Goal: Transaction & Acquisition: Purchase product/service

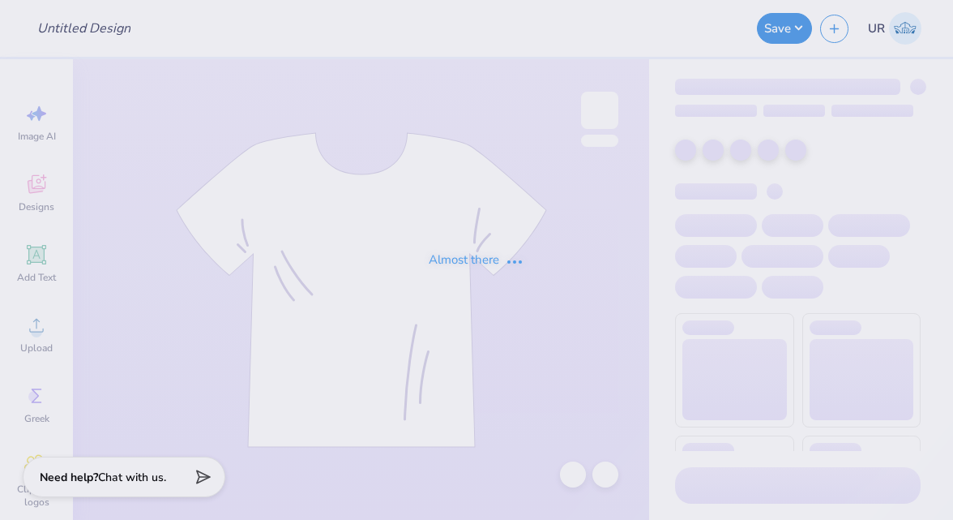
type input "Homecoming shirts for phi delta theta"
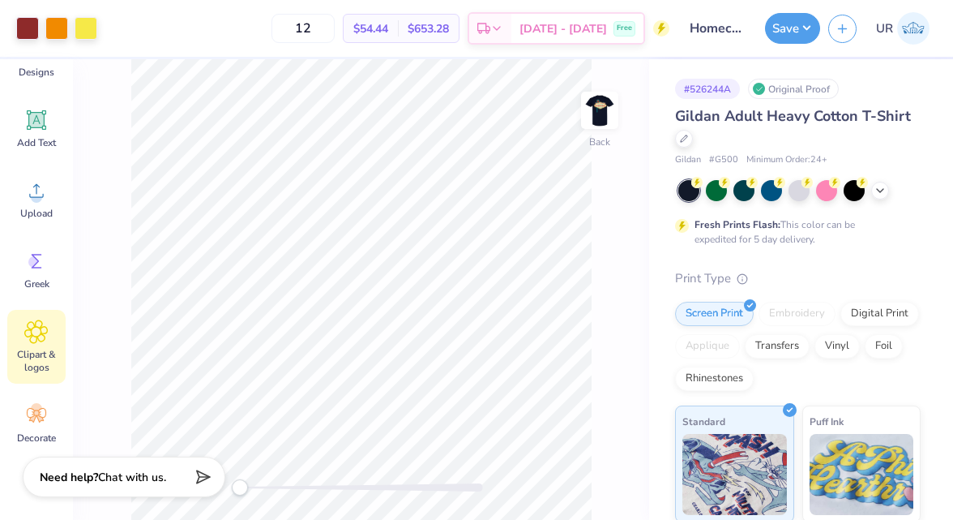
scroll to position [178, 0]
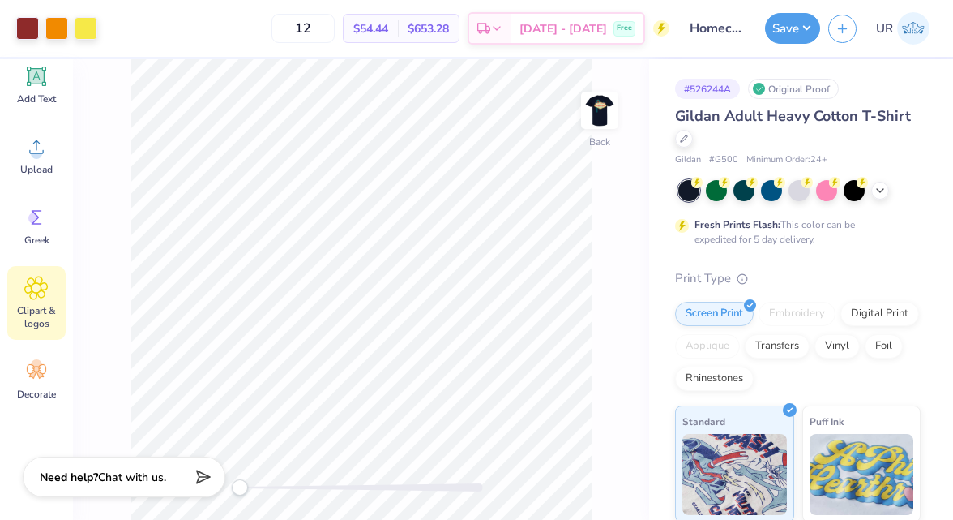
click at [45, 286] on icon at bounding box center [36, 288] width 24 height 24
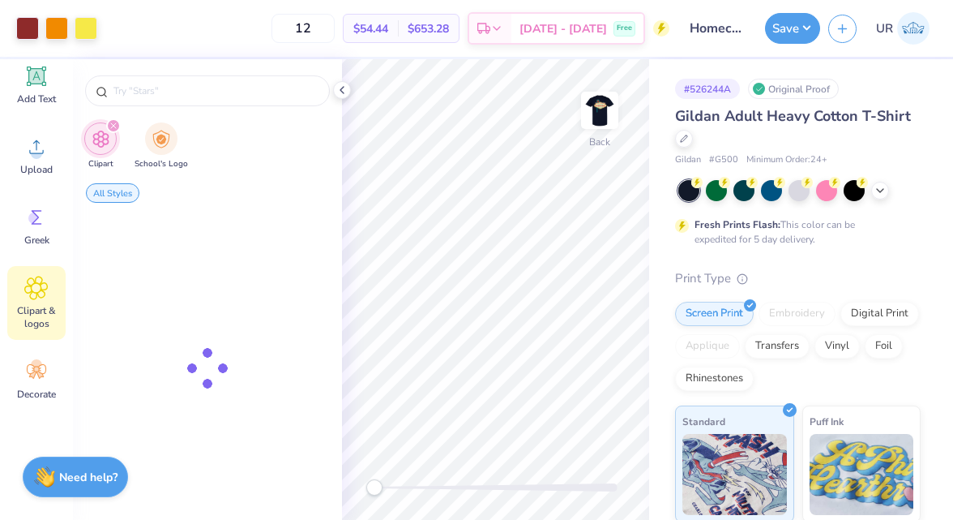
scroll to position [0, 0]
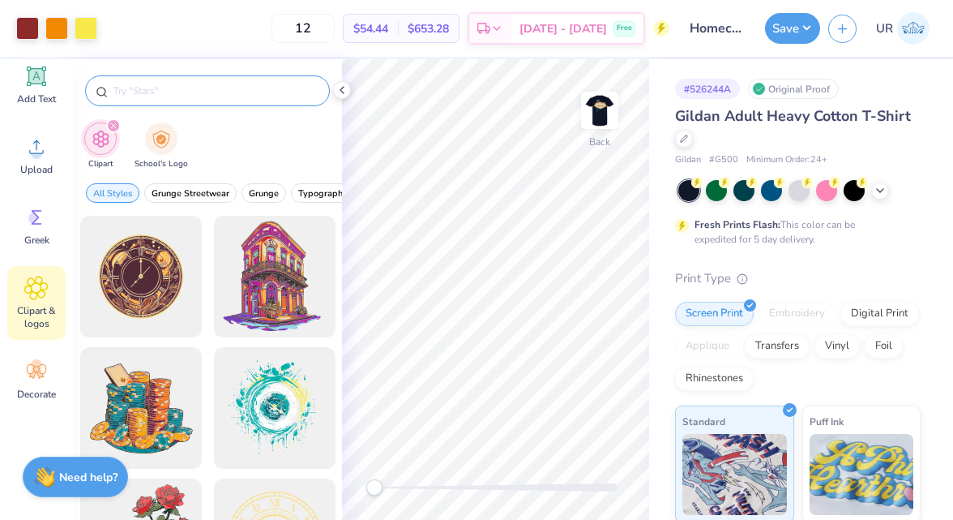
click at [152, 89] on input "text" at bounding box center [216, 91] width 208 height 16
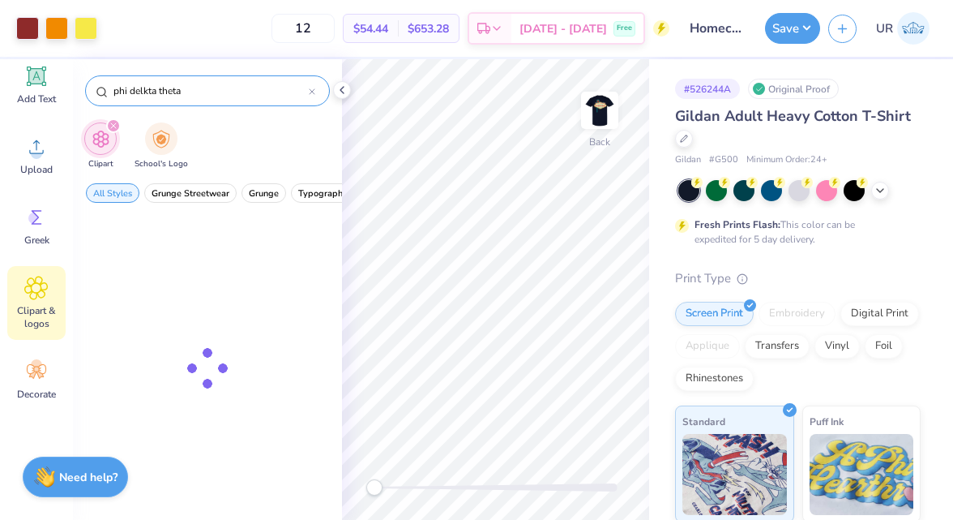
click at [148, 93] on input "phi delkta theta" at bounding box center [210, 91] width 197 height 16
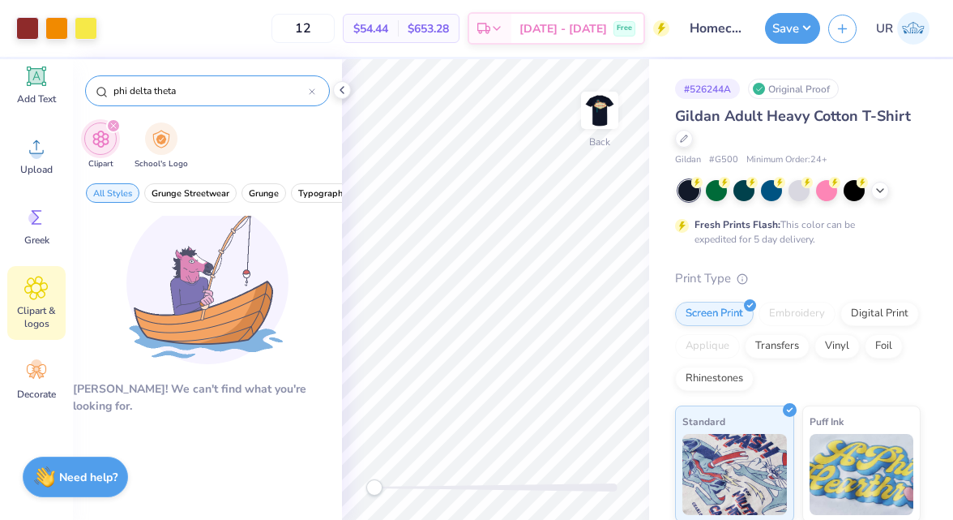
drag, startPoint x: 188, startPoint y: 88, endPoint x: 109, endPoint y: 86, distance: 79.5
click at [109, 86] on div "phi delta theta" at bounding box center [207, 90] width 245 height 31
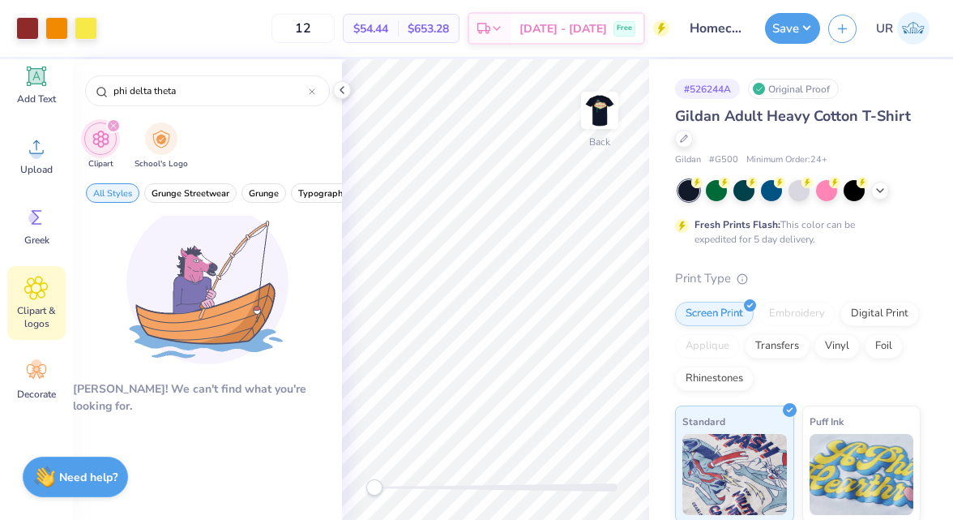
type input "phi delta theta"
click at [38, 115] on div "Image AI Designs Add Text Upload Greek Clipart & logos Decorate" at bounding box center [36, 161] width 58 height 497
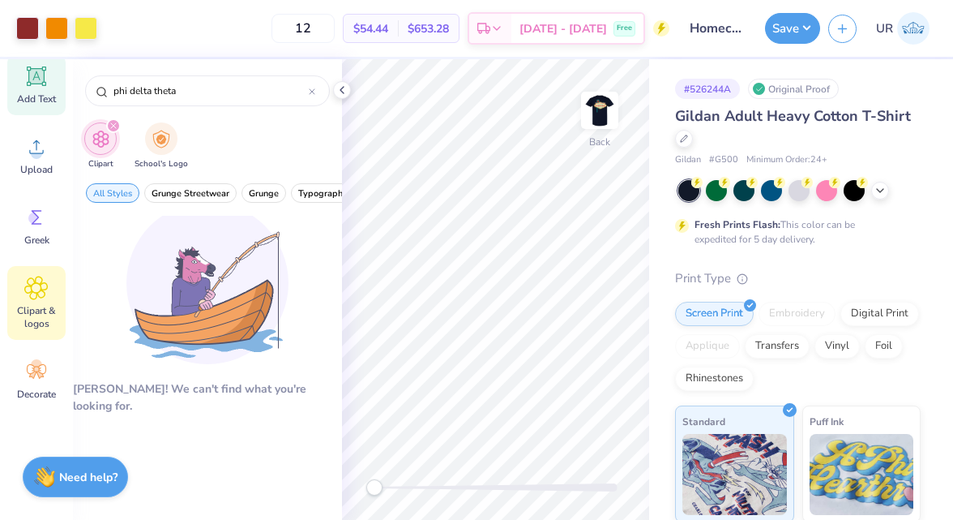
click at [36, 105] on span "Add Text" at bounding box center [36, 98] width 39 height 13
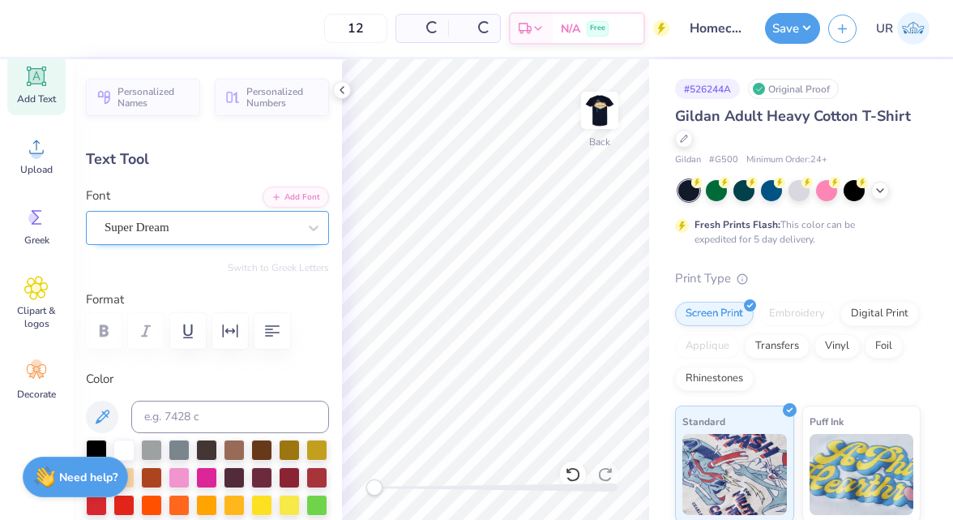
click at [199, 234] on div "Super Dream" at bounding box center [201, 227] width 196 height 25
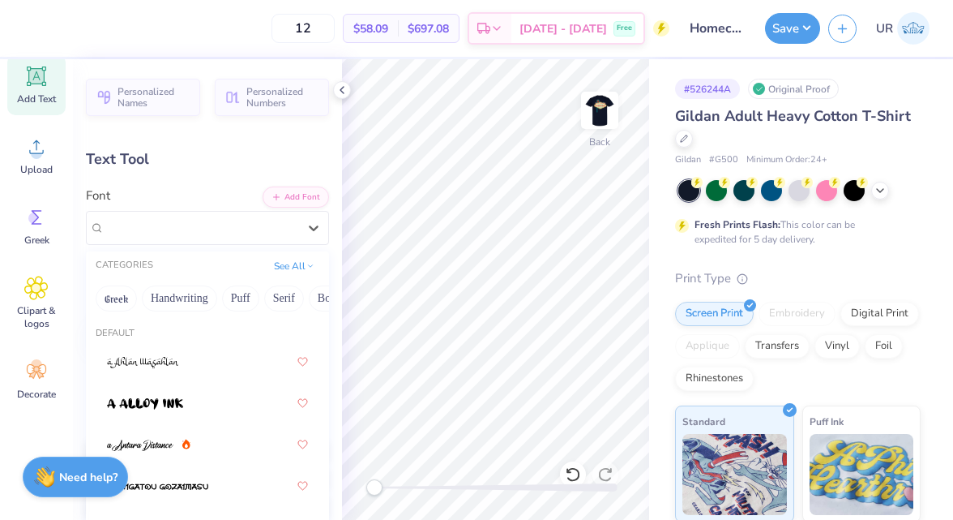
drag, startPoint x: 289, startPoint y: 298, endPoint x: 84, endPoint y: 296, distance: 204.3
click at [84, 297] on div "Personalized Names Personalized Numbers Text Tool Add Font Font option Super Dr…" at bounding box center [207, 289] width 269 height 461
click at [36, 133] on div "Upload" at bounding box center [36, 155] width 58 height 61
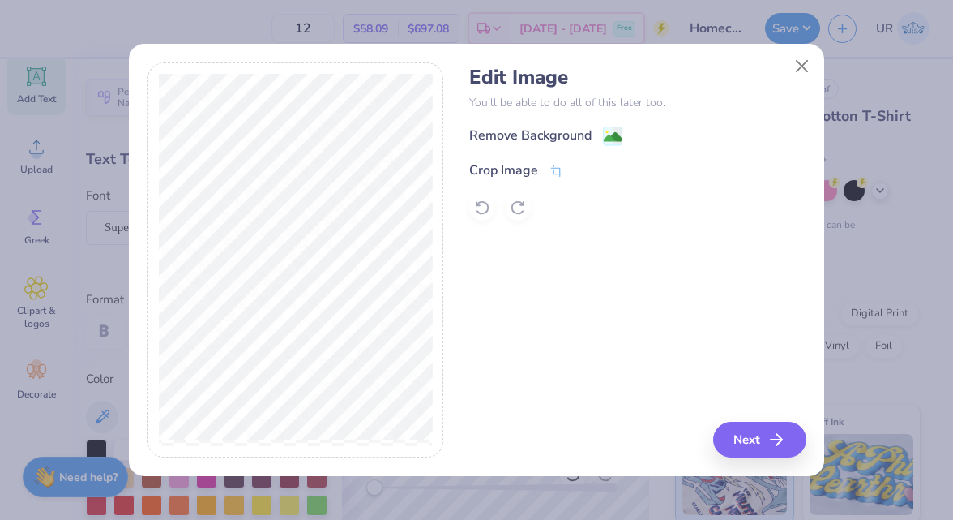
click at [520, 159] on div "Remove Background Crop Image" at bounding box center [637, 173] width 336 height 95
click at [521, 171] on div "Crop Image" at bounding box center [503, 171] width 69 height 19
click at [450, 282] on div "Edit Image You’ll be able to do all of this later too. Remove Background Crop I…" at bounding box center [477, 260] width 659 height 396
click at [585, 169] on polyline at bounding box center [584, 170] width 6 height 5
click at [744, 437] on button "Next" at bounding box center [762, 440] width 93 height 36
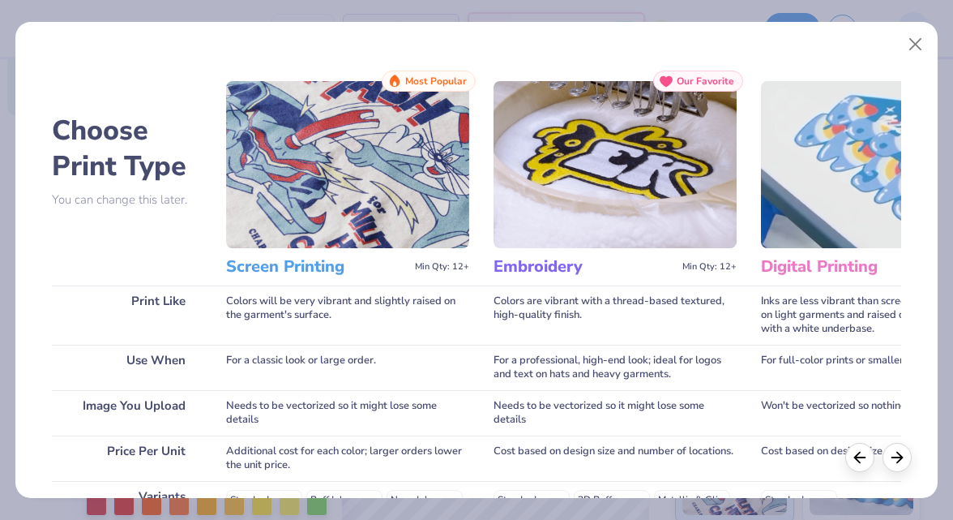
scroll to position [288, 0]
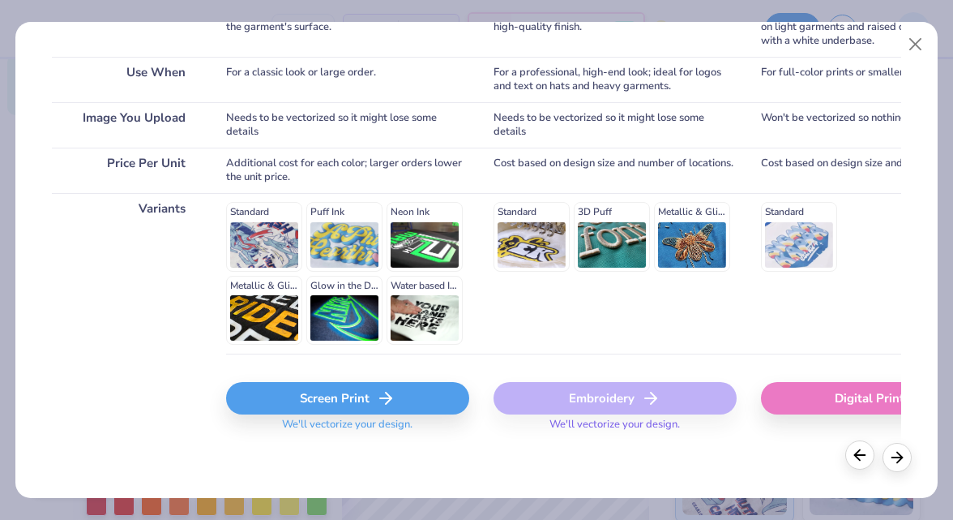
click at [851, 454] on div at bounding box center [860, 454] width 29 height 29
click at [859, 452] on icon at bounding box center [860, 455] width 18 height 18
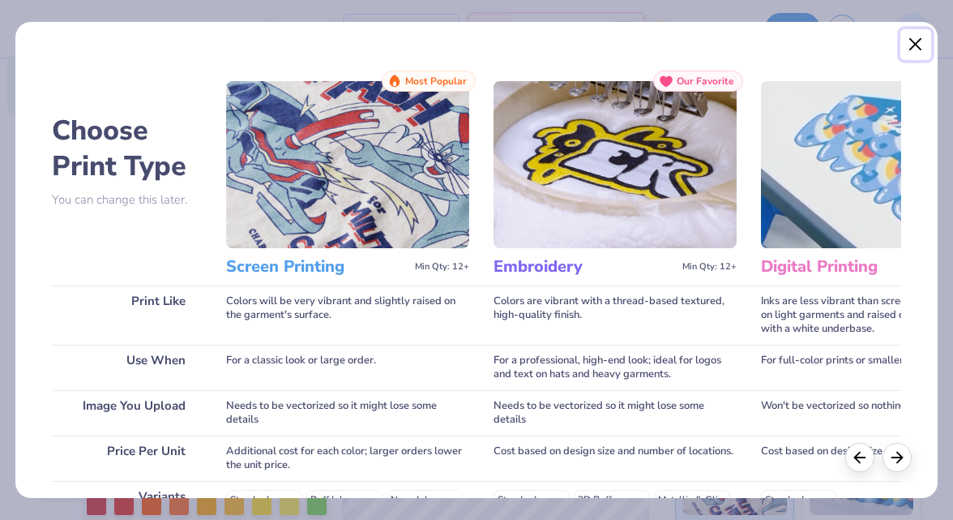
click at [906, 41] on button "Close" at bounding box center [916, 44] width 31 height 31
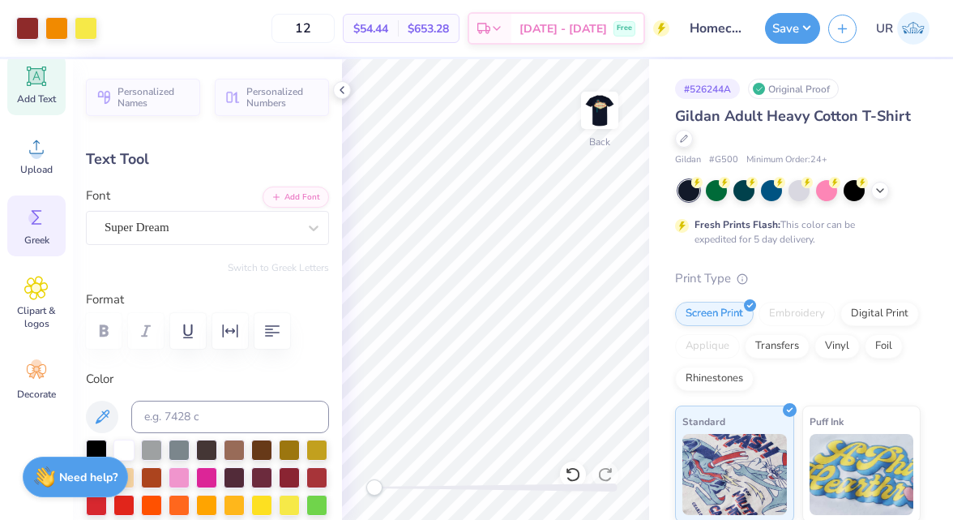
click at [33, 238] on span "Greek" at bounding box center [36, 240] width 25 height 13
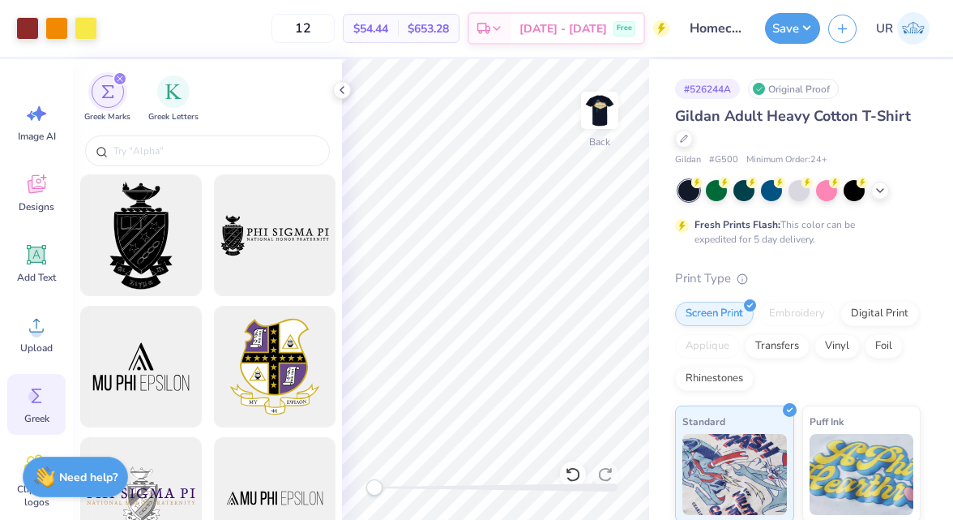
click at [122, 77] on icon "filter for Greek Marks" at bounding box center [120, 78] width 6 height 6
click at [42, 178] on icon at bounding box center [44, 177] width 6 height 6
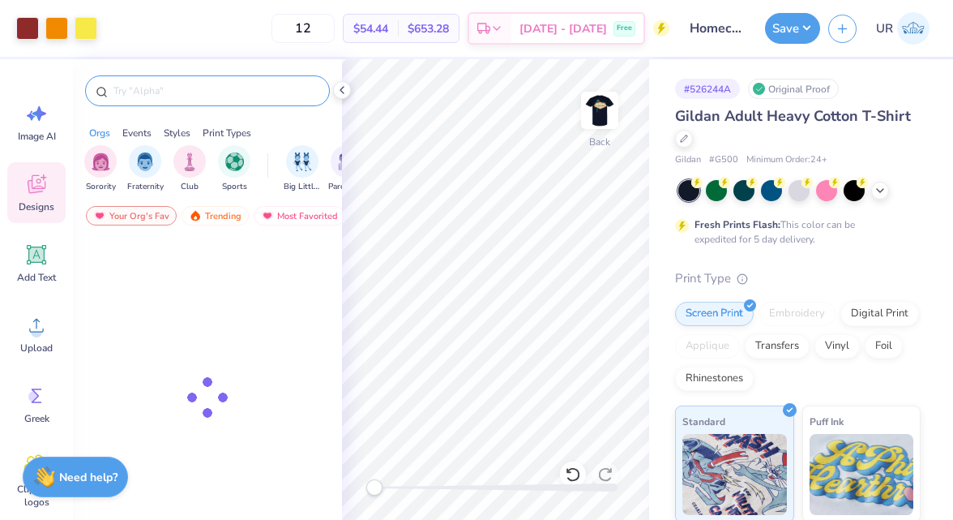
click at [154, 96] on input "text" at bounding box center [216, 91] width 208 height 16
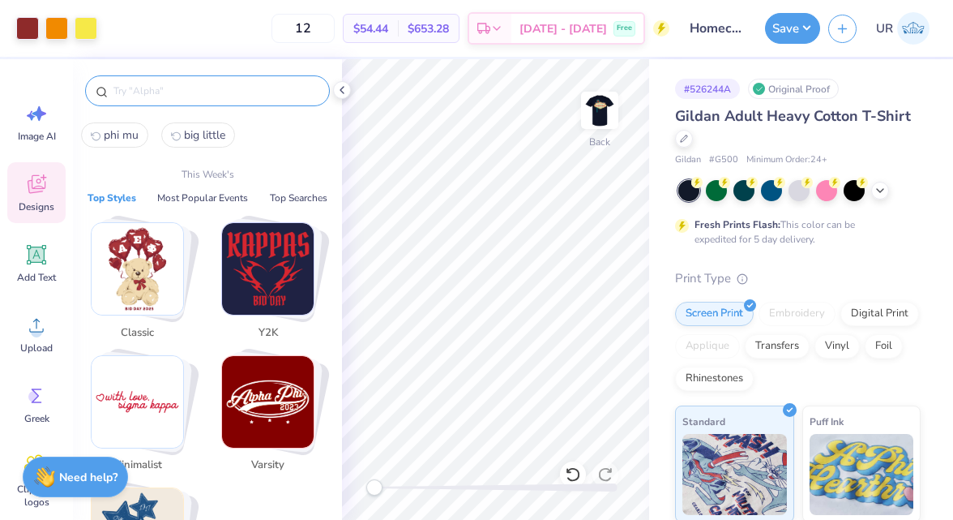
paste input "phi delta theta"
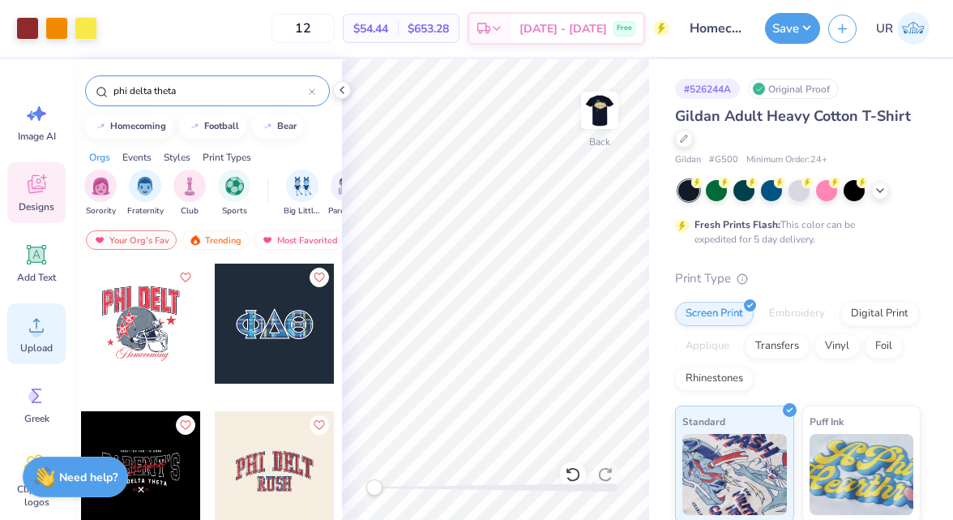
type input "phi delta theta"
click at [30, 338] on div "Upload" at bounding box center [36, 333] width 58 height 61
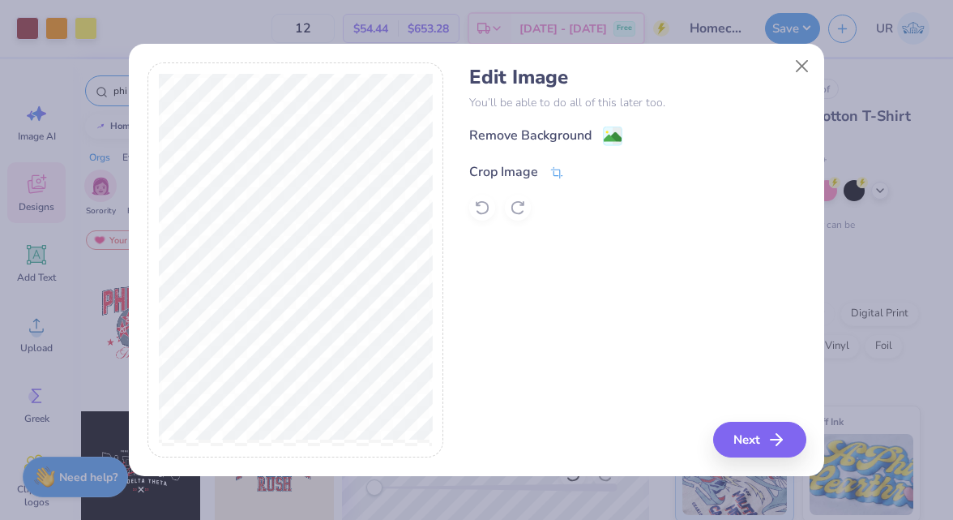
click at [516, 174] on div "Crop Image" at bounding box center [503, 171] width 69 height 19
click at [555, 169] on icon at bounding box center [557, 171] width 15 height 15
click at [558, 173] on icon at bounding box center [557, 171] width 15 height 15
click at [586, 169] on icon at bounding box center [585, 170] width 10 height 10
click at [567, 136] on div "Remove Background" at bounding box center [530, 136] width 122 height 19
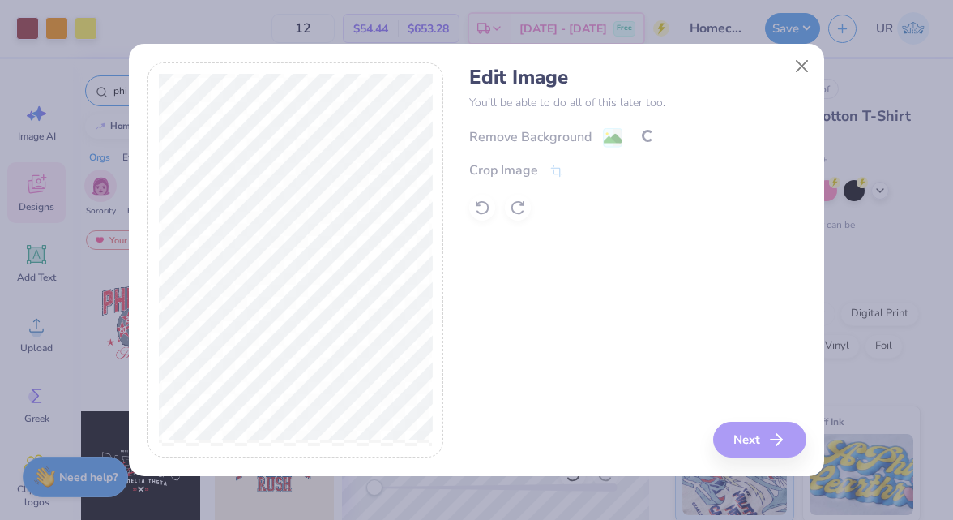
click at [567, 136] on div "Remove Background Crop Image" at bounding box center [637, 173] width 336 height 95
click at [766, 435] on button "Next" at bounding box center [762, 440] width 93 height 36
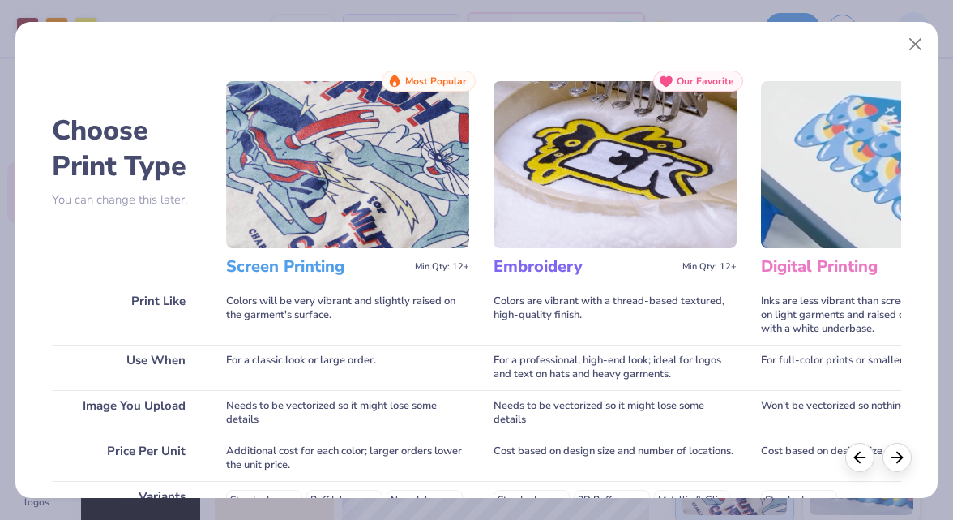
scroll to position [288, 0]
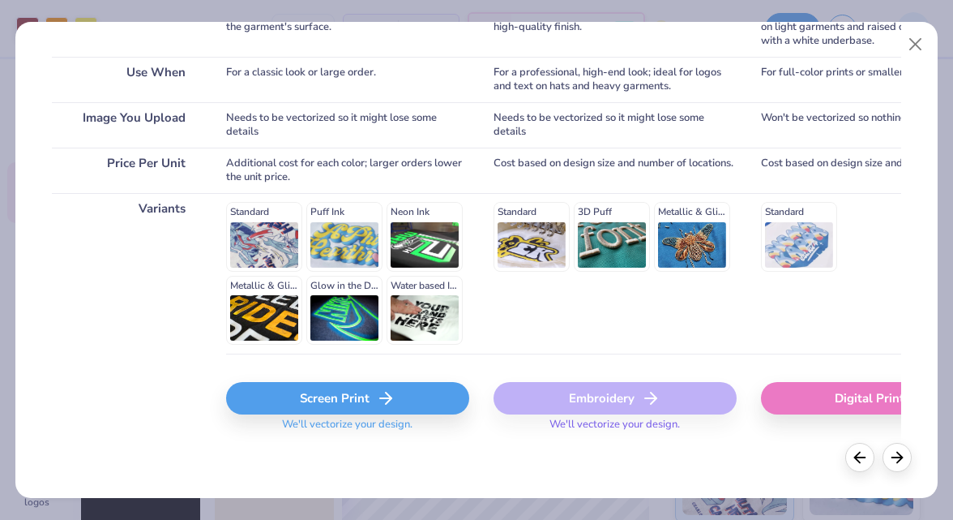
click at [381, 394] on icon at bounding box center [385, 397] width 19 height 19
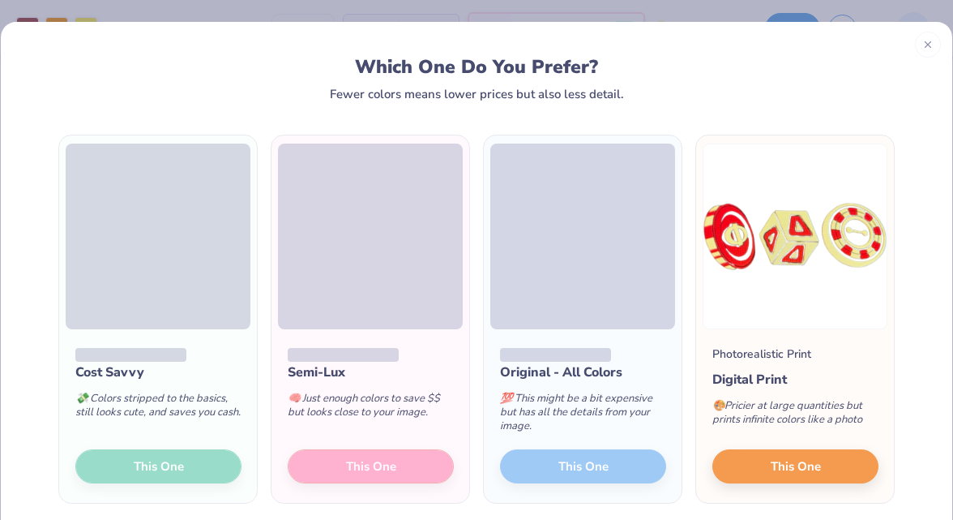
scroll to position [69, 0]
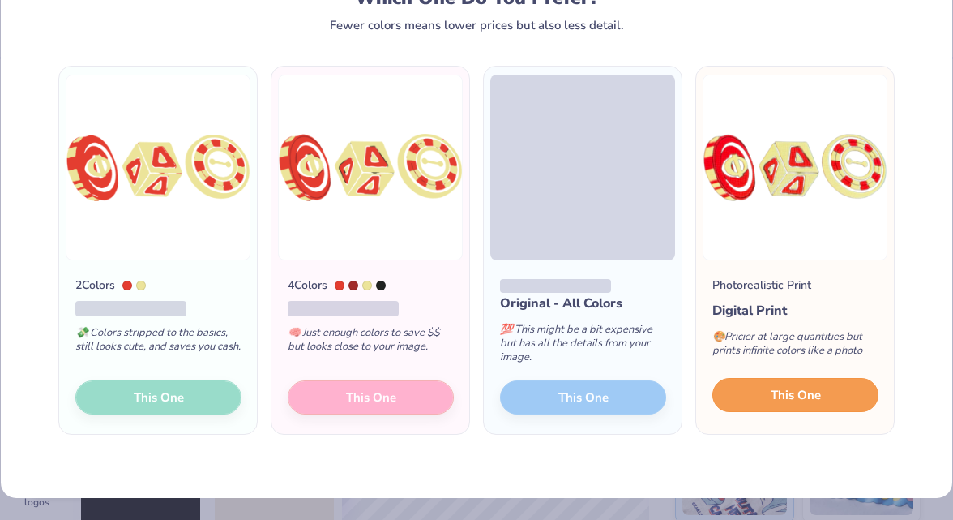
click at [811, 392] on span "This One" at bounding box center [796, 395] width 50 height 19
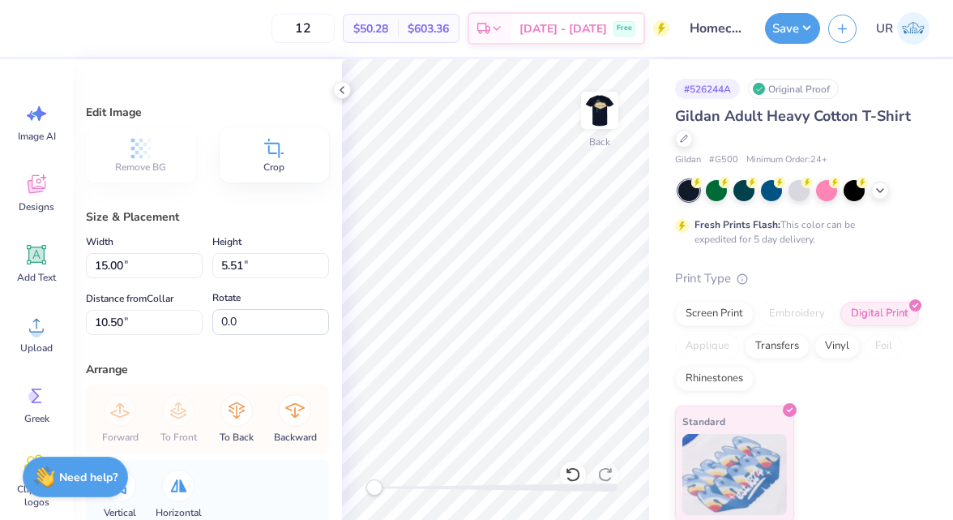
type input "7.80"
type input "2.87"
click at [345, 89] on icon at bounding box center [342, 90] width 13 height 13
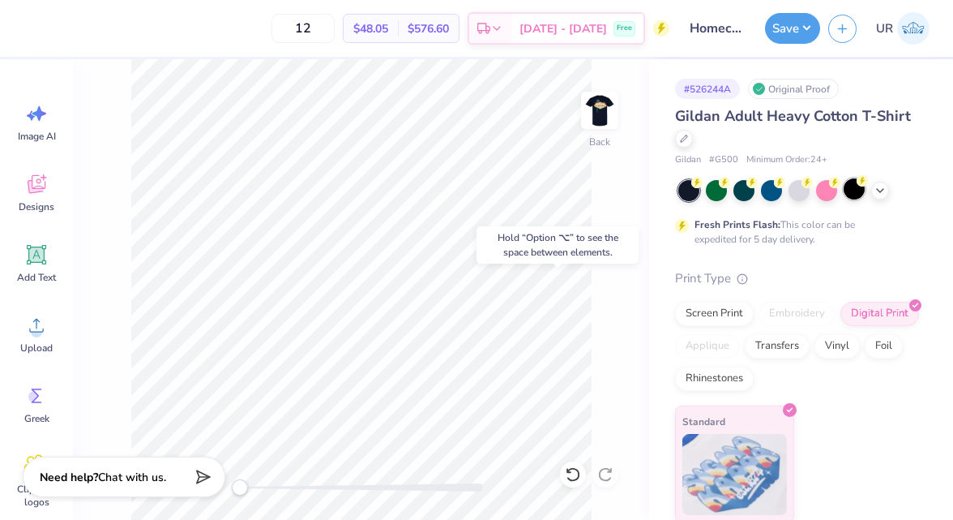
click at [852, 190] on div at bounding box center [854, 188] width 21 height 21
type input "11.82"
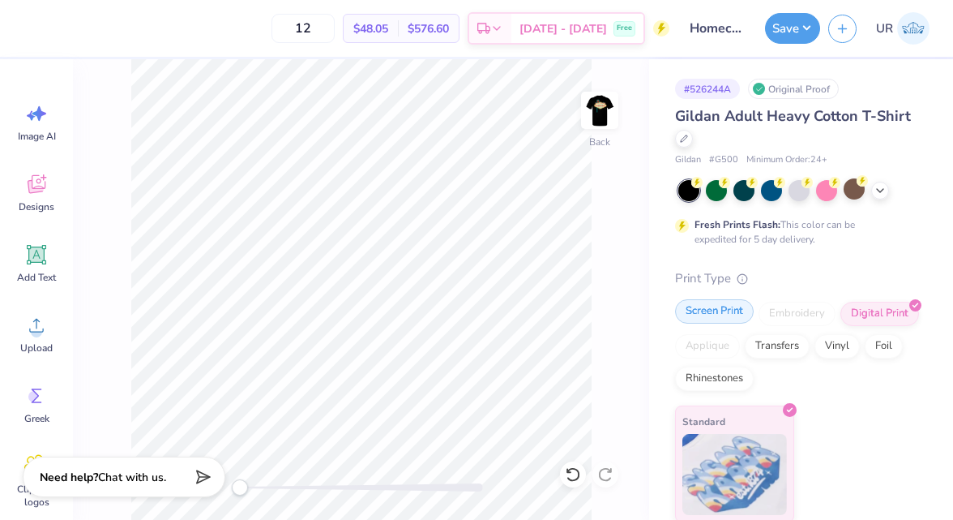
click at [732, 310] on div "Screen Print" at bounding box center [714, 311] width 79 height 24
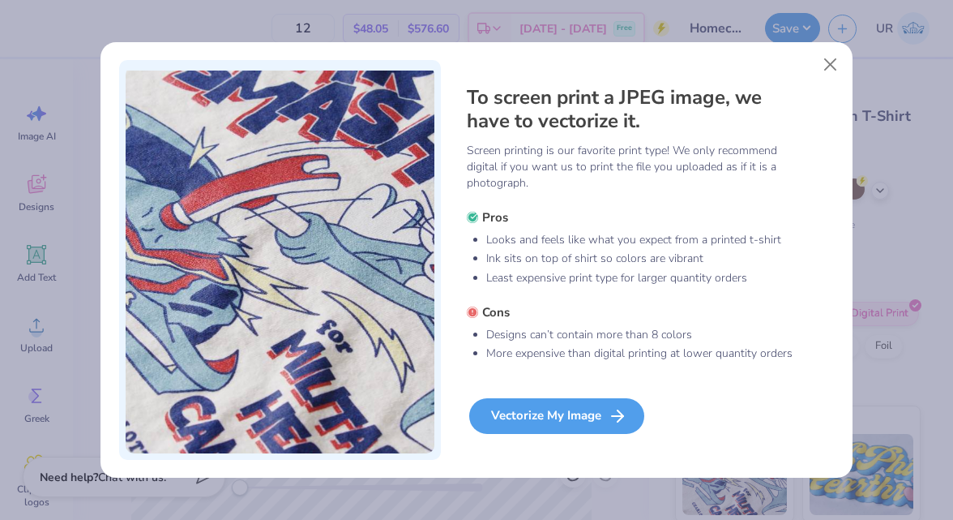
click at [530, 416] on div "Vectorize My Image" at bounding box center [556, 416] width 175 height 36
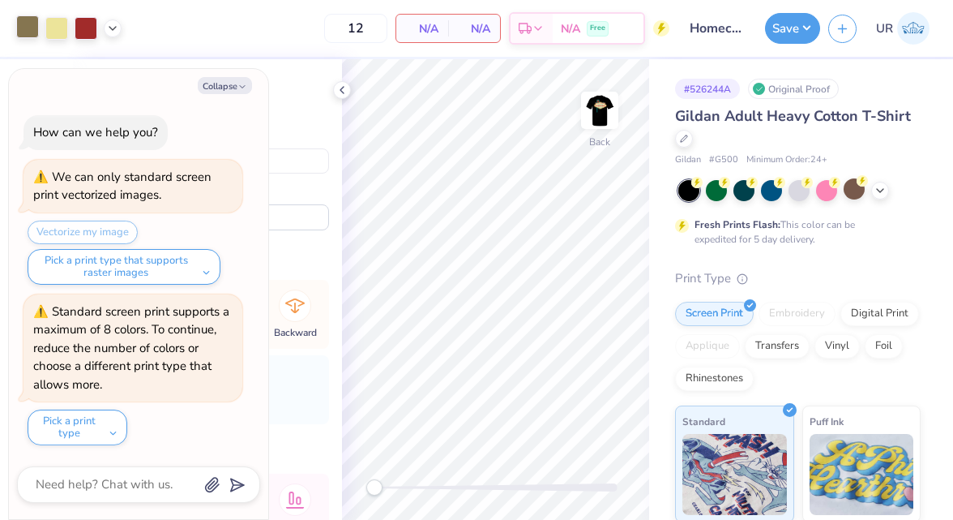
click at [16, 26] on div at bounding box center [27, 26] width 23 height 23
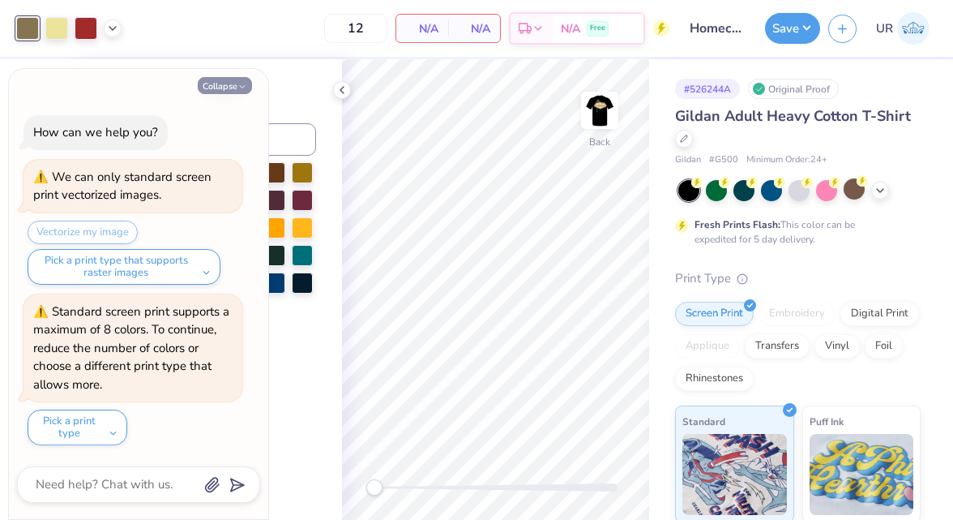
click at [238, 89] on icon "button" at bounding box center [243, 87] width 10 height 10
type textarea "x"
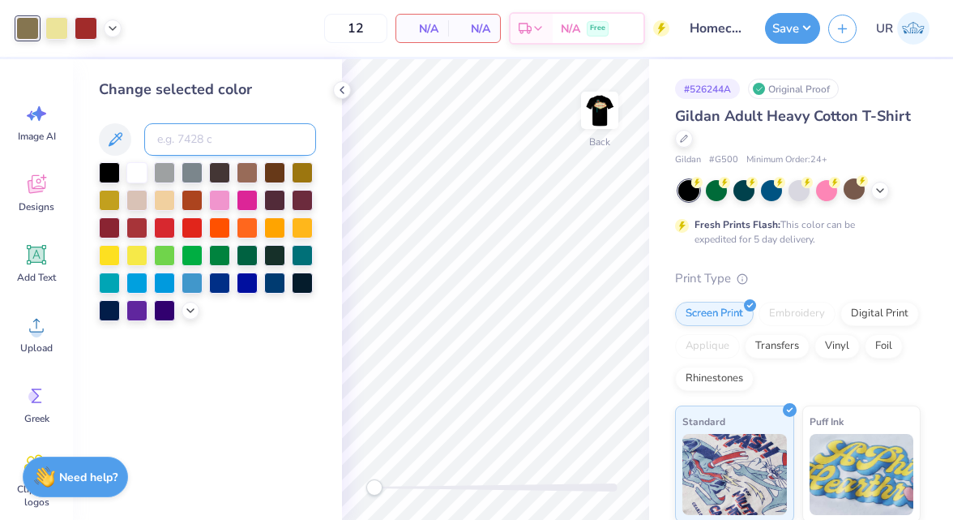
click at [190, 135] on input at bounding box center [230, 139] width 172 height 32
type input "607"
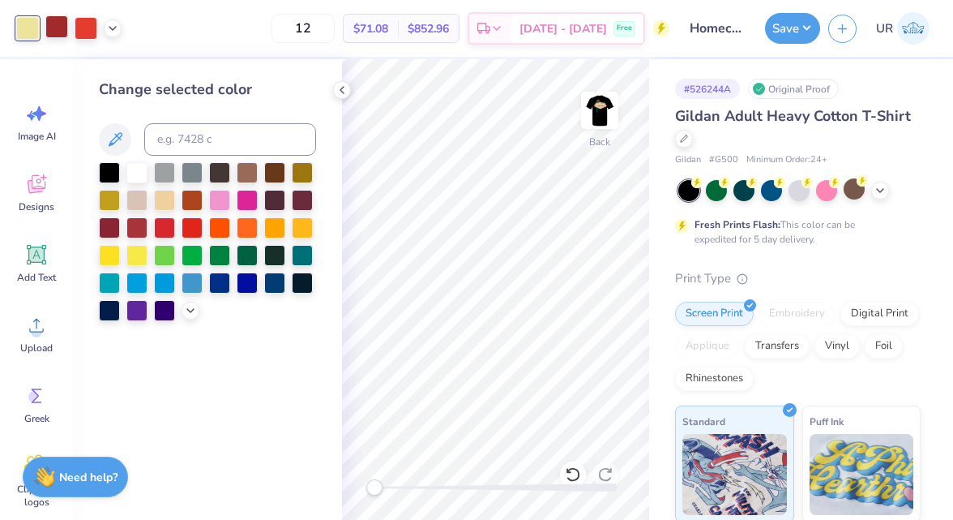
click at [62, 32] on div at bounding box center [56, 26] width 23 height 23
click at [184, 145] on input at bounding box center [230, 139] width 172 height 32
type input "179"
click at [87, 36] on div at bounding box center [86, 26] width 23 height 23
click at [203, 135] on input at bounding box center [230, 139] width 172 height 32
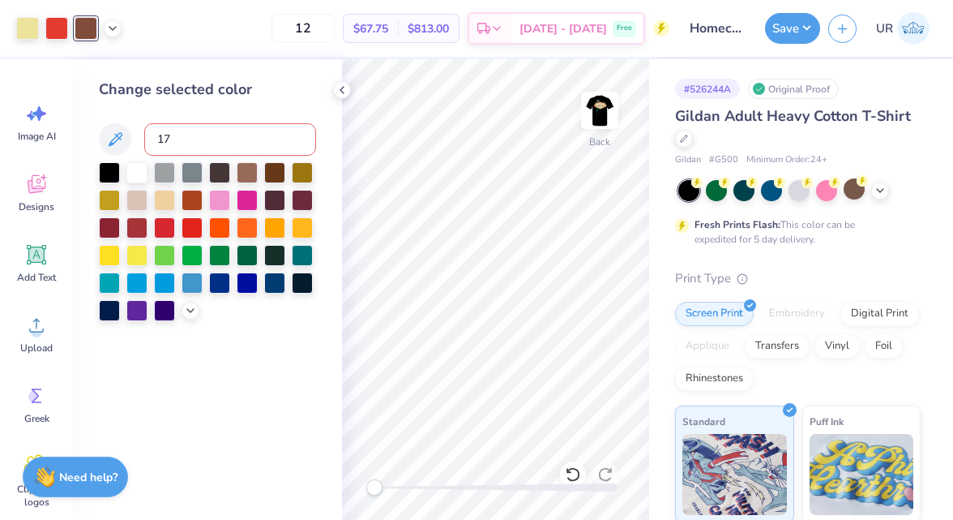
type input "179"
drag, startPoint x: 92, startPoint y: 28, endPoint x: 114, endPoint y: 52, distance: 32.1
click at [91, 28] on div at bounding box center [86, 28] width 23 height 23
click at [191, 133] on input at bounding box center [230, 139] width 172 height 32
type input "179"
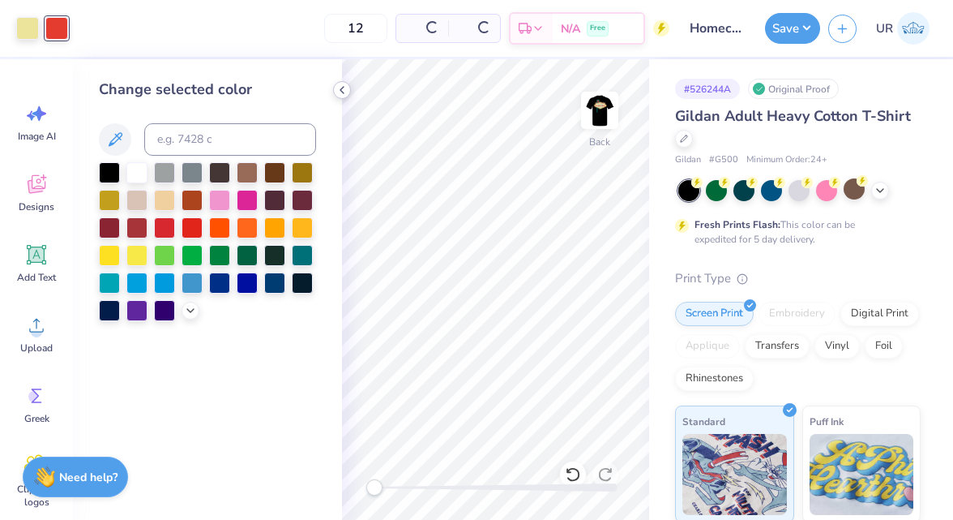
click at [345, 96] on div at bounding box center [342, 90] width 18 height 18
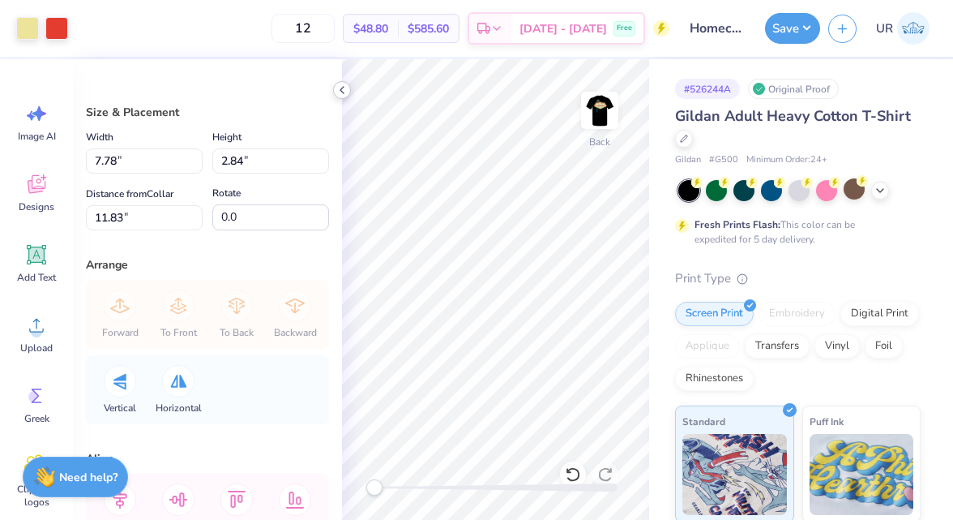
type input "4.26"
type input "1.56"
type input "13.11"
click at [343, 88] on icon at bounding box center [342, 90] width 13 height 13
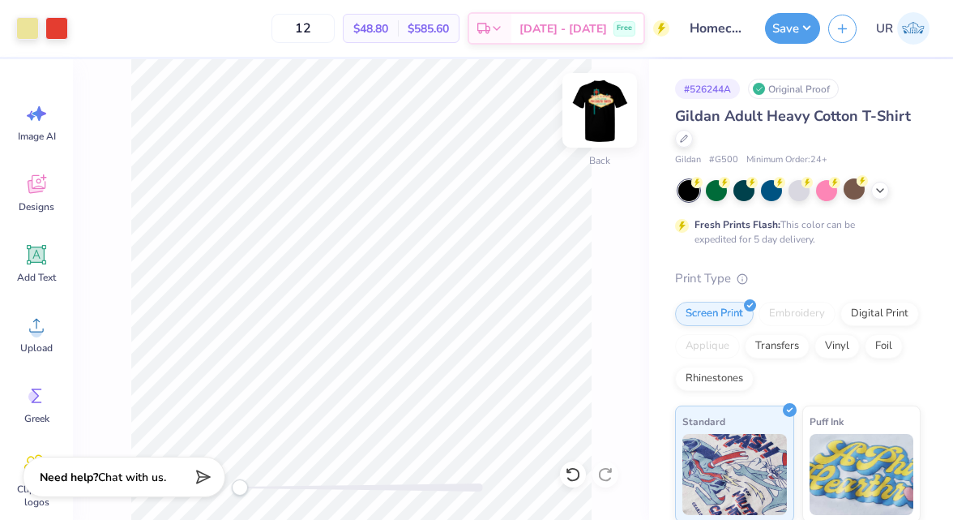
click at [605, 106] on img at bounding box center [600, 110] width 65 height 65
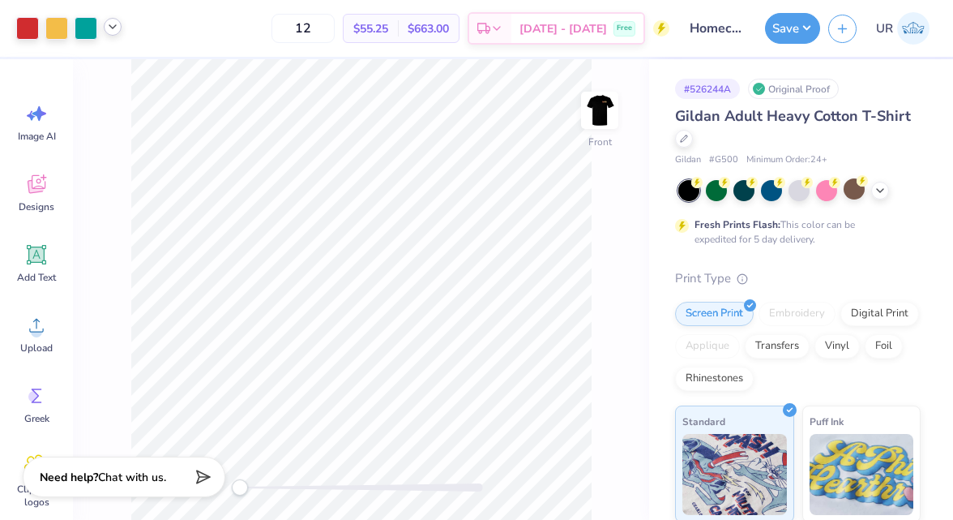
click at [118, 27] on icon at bounding box center [112, 26] width 13 height 13
click at [109, 71] on div at bounding box center [112, 68] width 23 height 23
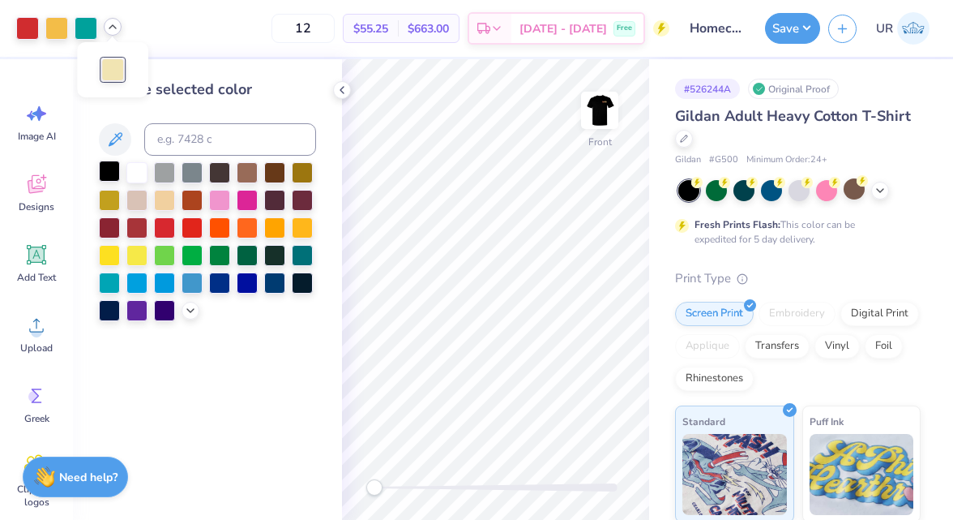
click at [113, 168] on div at bounding box center [109, 171] width 21 height 21
click at [84, 28] on div at bounding box center [86, 26] width 23 height 23
click at [94, 26] on div at bounding box center [86, 28] width 23 height 23
click at [178, 137] on input at bounding box center [230, 139] width 172 height 32
type input "142"
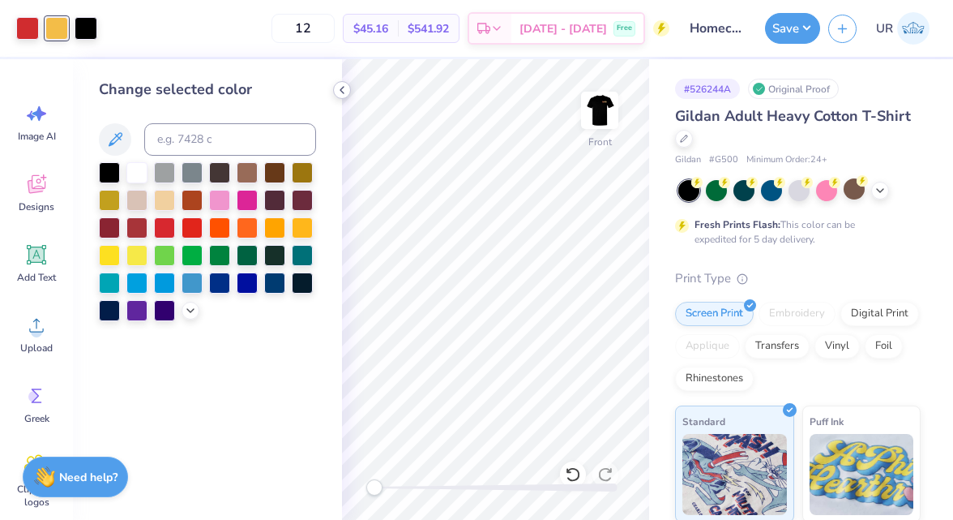
click at [346, 89] on icon at bounding box center [342, 90] width 13 height 13
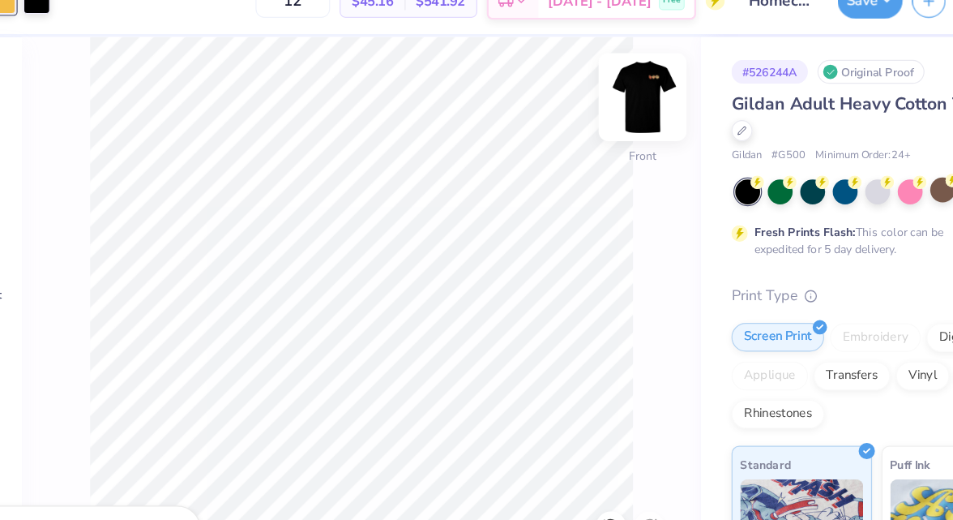
click at [588, 110] on img at bounding box center [600, 110] width 65 height 65
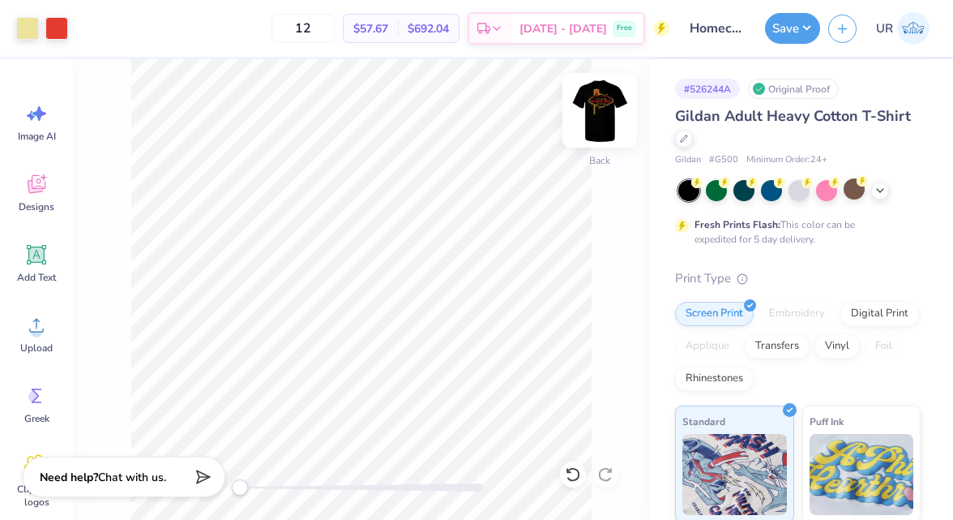
click at [604, 109] on img at bounding box center [600, 110] width 65 height 65
click at [600, 103] on img at bounding box center [600, 110] width 65 height 65
click at [608, 89] on div "Back" at bounding box center [361, 289] width 576 height 461
click at [606, 97] on img at bounding box center [600, 110] width 65 height 65
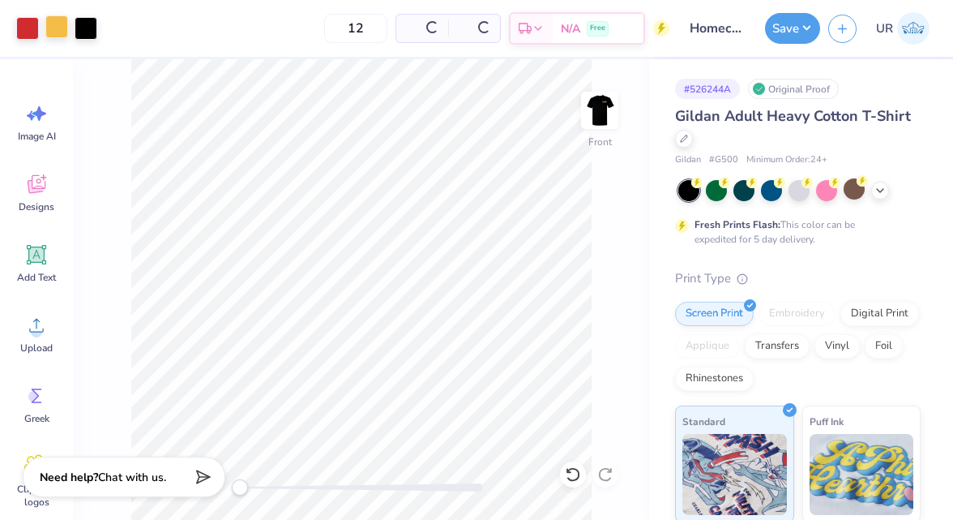
click at [58, 30] on div at bounding box center [56, 26] width 23 height 23
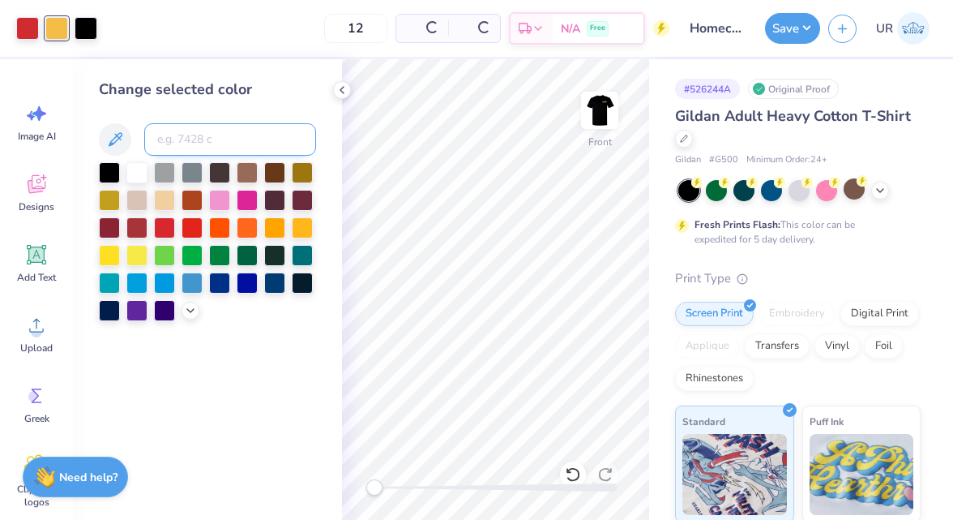
click at [233, 141] on input at bounding box center [230, 139] width 172 height 32
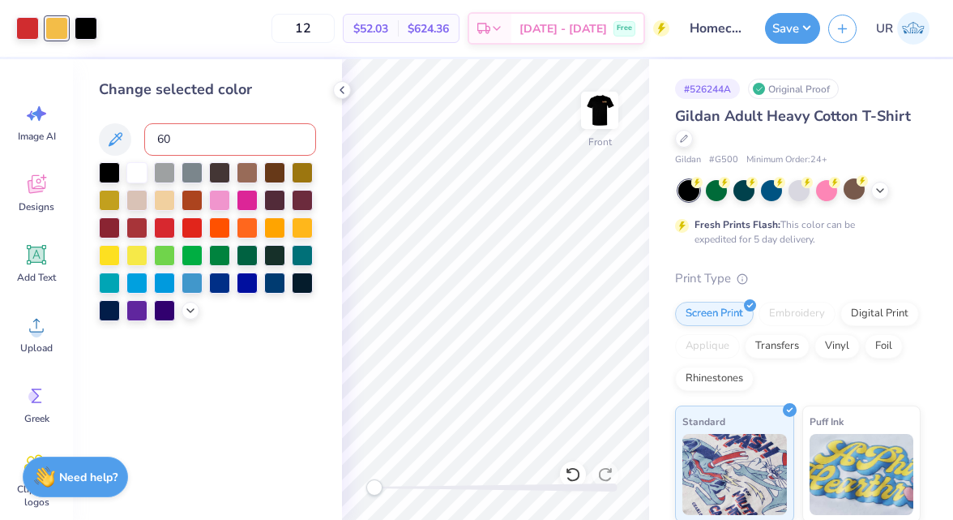
type input "607"
click at [344, 89] on icon at bounding box center [342, 90] width 13 height 13
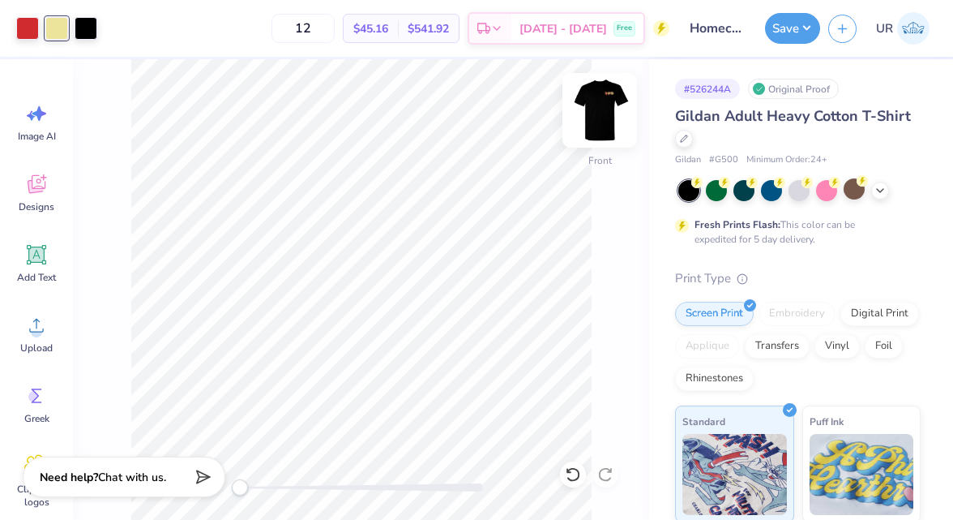
click at [598, 101] on img at bounding box center [600, 110] width 65 height 65
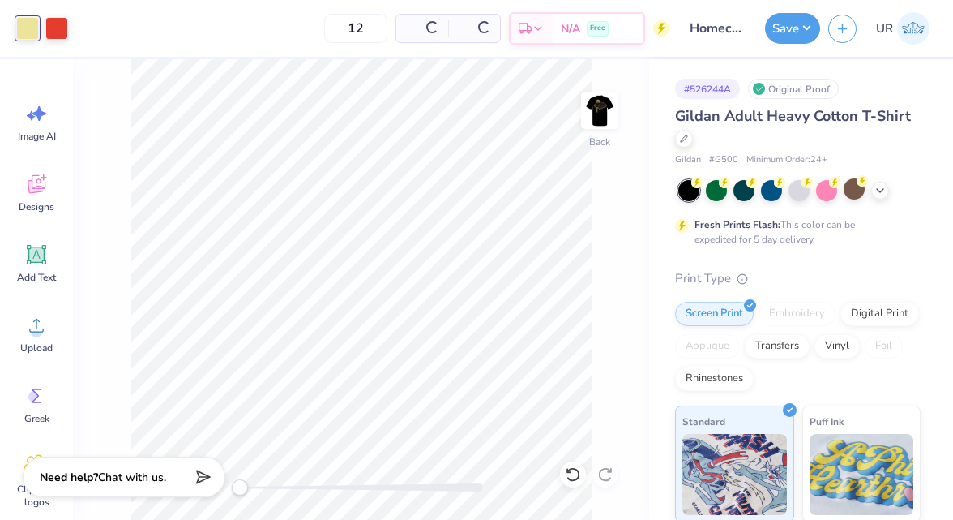
click at [611, 104] on img at bounding box center [600, 110] width 32 height 32
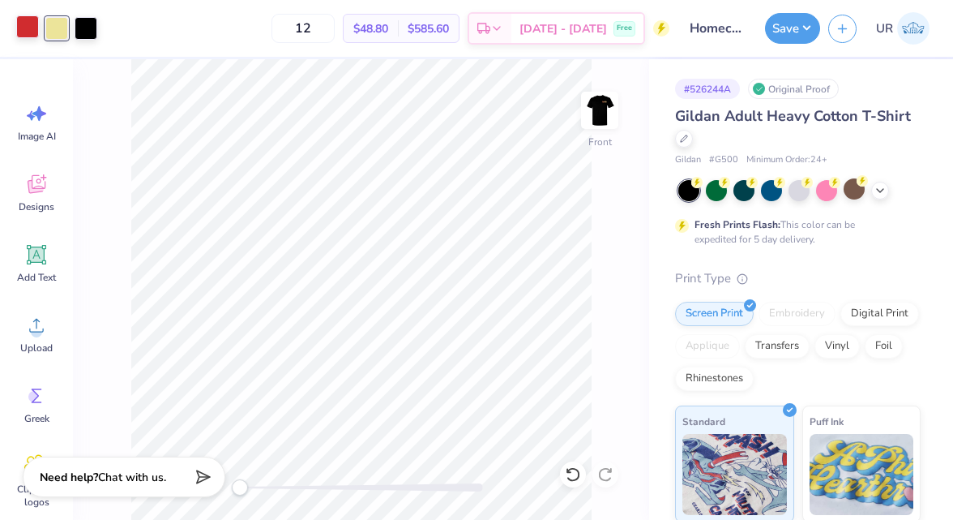
click at [28, 32] on div at bounding box center [27, 26] width 23 height 23
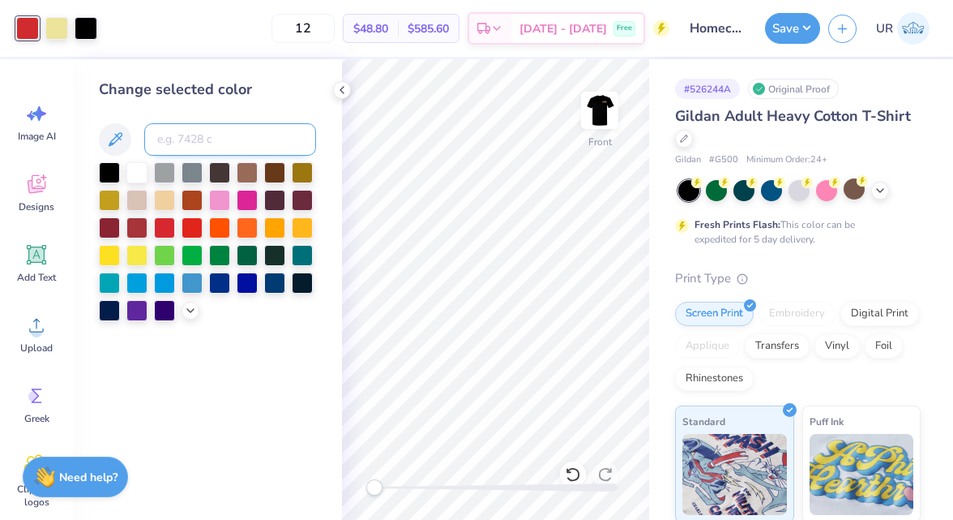
click at [195, 148] on input at bounding box center [230, 139] width 172 height 32
type input "179"
click at [345, 92] on icon at bounding box center [342, 90] width 13 height 13
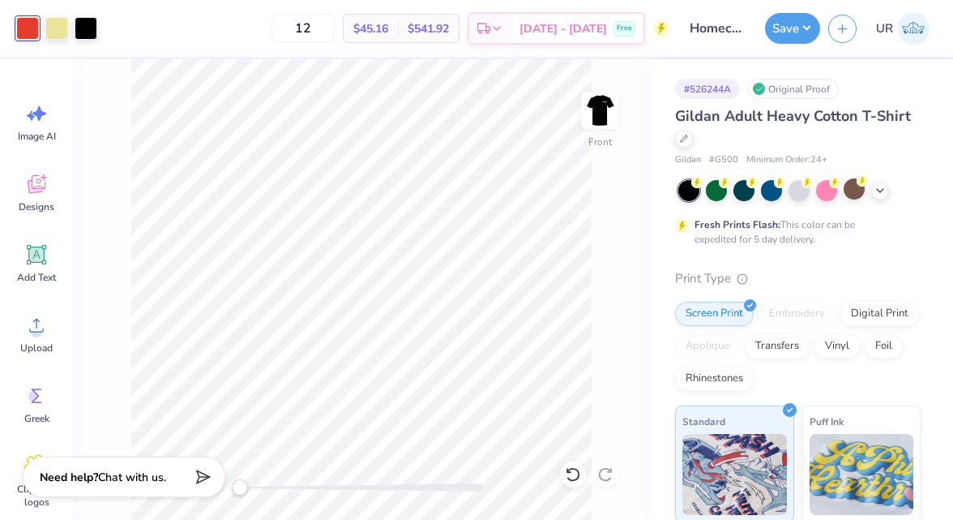
click at [728, 159] on span "# G500" at bounding box center [723, 160] width 29 height 14
copy span "G500"
click at [795, 19] on button "Save" at bounding box center [792, 26] width 55 height 31
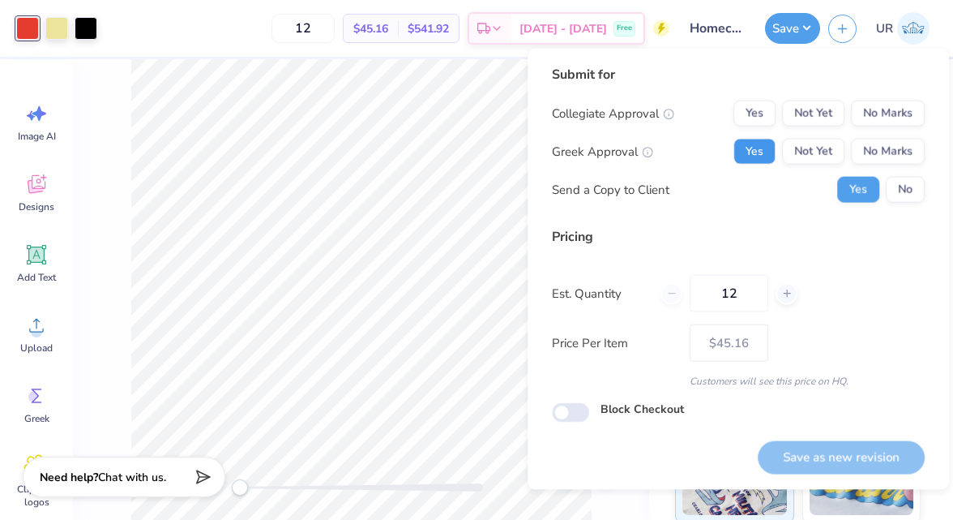
click at [749, 148] on button "Yes" at bounding box center [755, 152] width 42 height 26
click at [890, 127] on div "Collegiate Approval Yes Not Yet No Marks Greek Approval Yes Not Yet No Marks Se…" at bounding box center [738, 152] width 373 height 102
click at [890, 121] on button "No Marks" at bounding box center [888, 114] width 74 height 26
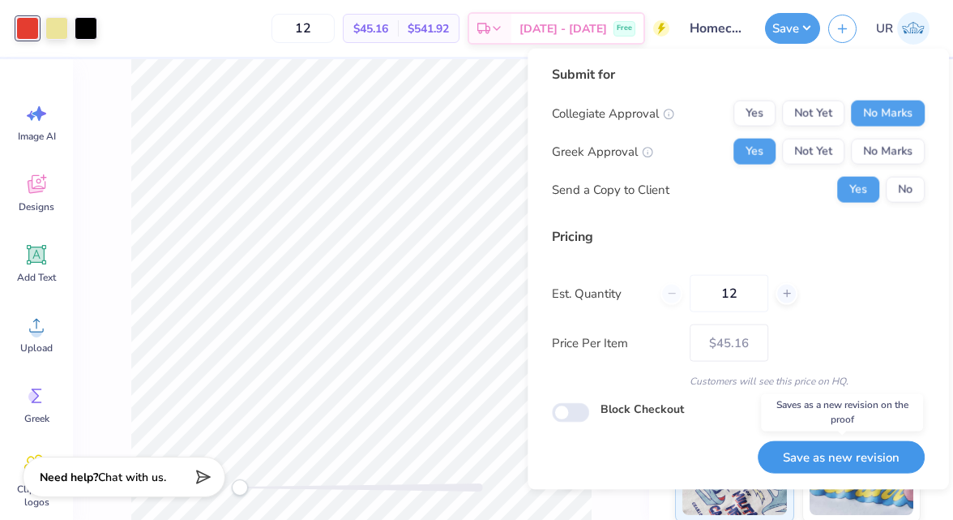
click at [850, 463] on button "Save as new revision" at bounding box center [841, 456] width 167 height 33
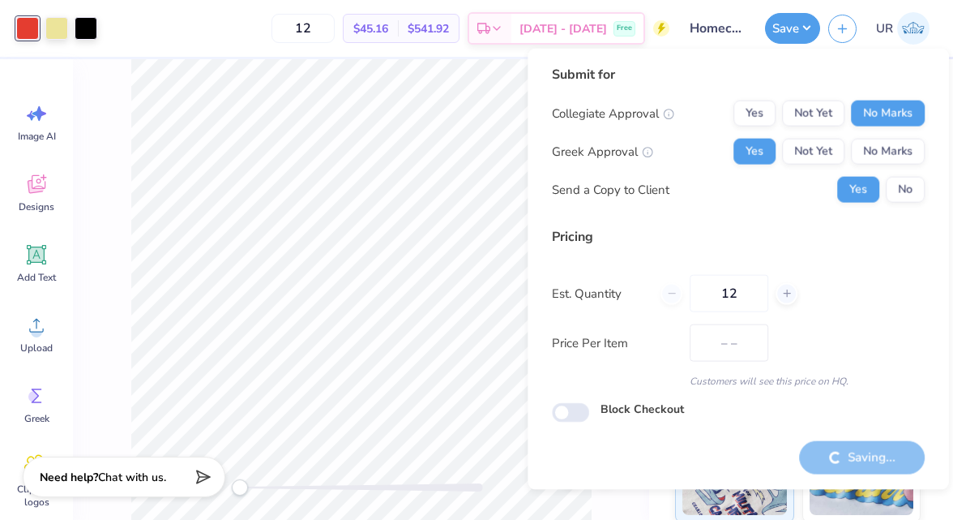
type input "$45.16"
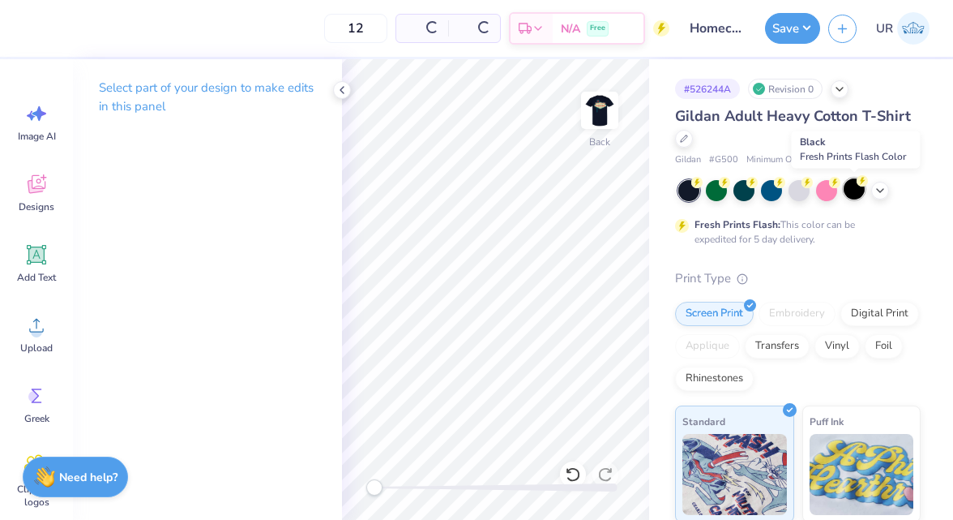
click at [851, 193] on div at bounding box center [854, 188] width 21 height 21
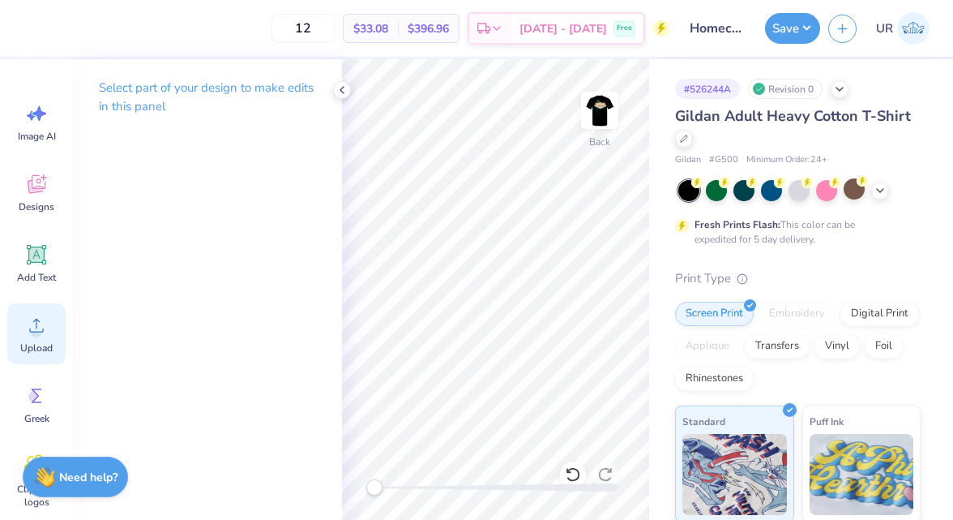
click at [38, 336] on circle at bounding box center [36, 331] width 11 height 11
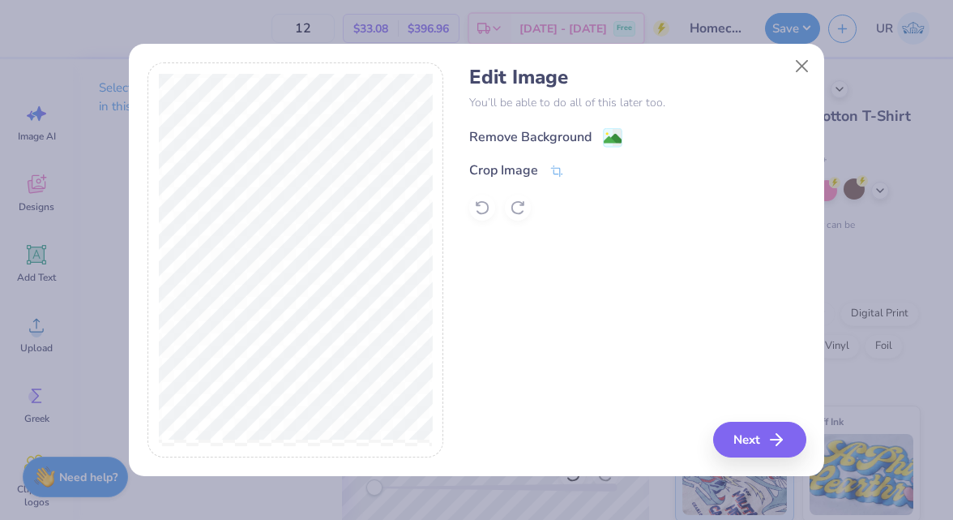
click at [556, 135] on div "Remove Background" at bounding box center [530, 136] width 122 height 19
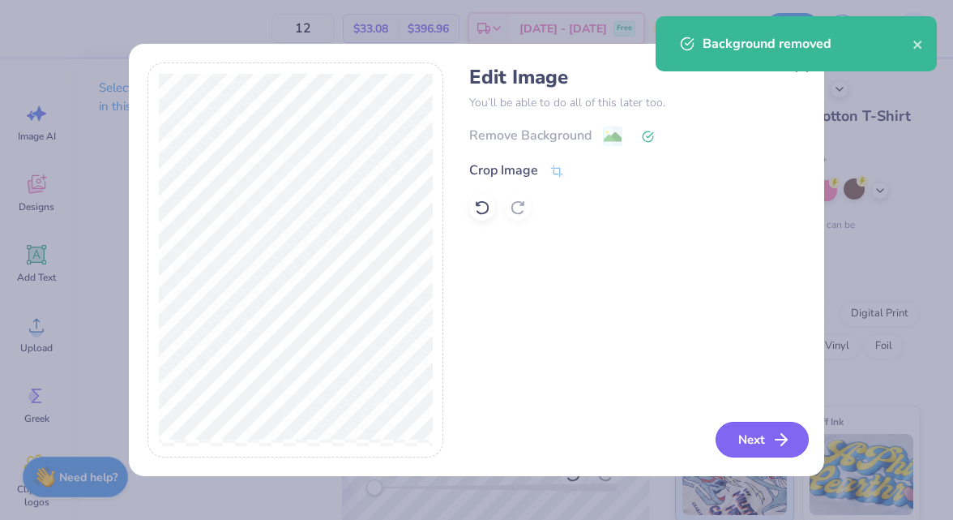
click at [721, 429] on button "Next" at bounding box center [762, 440] width 93 height 36
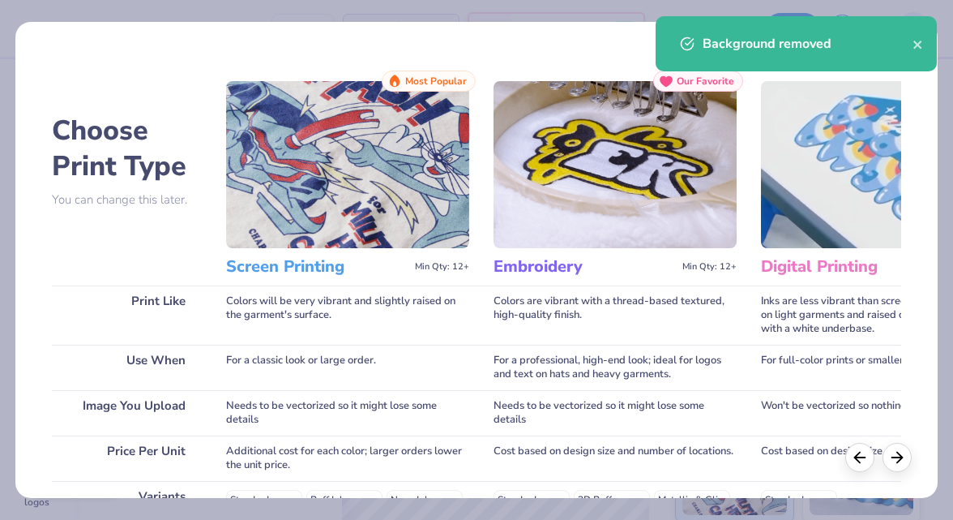
scroll to position [288, 0]
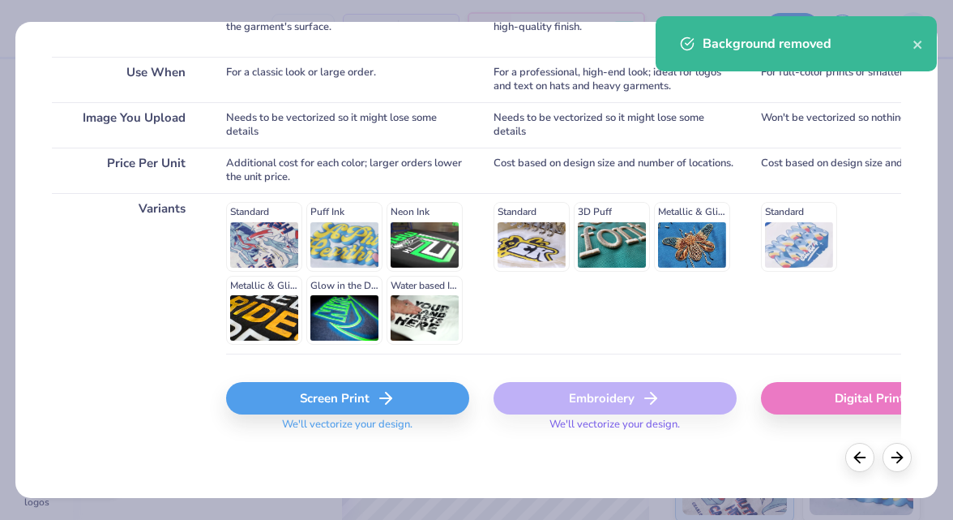
click at [366, 397] on div "Screen Print" at bounding box center [347, 398] width 243 height 32
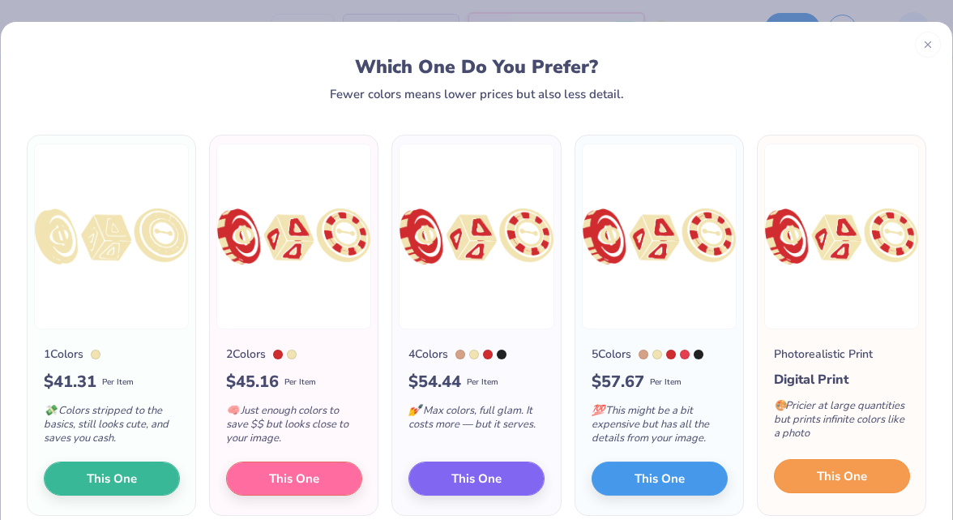
click at [845, 484] on span "This One" at bounding box center [842, 476] width 50 height 19
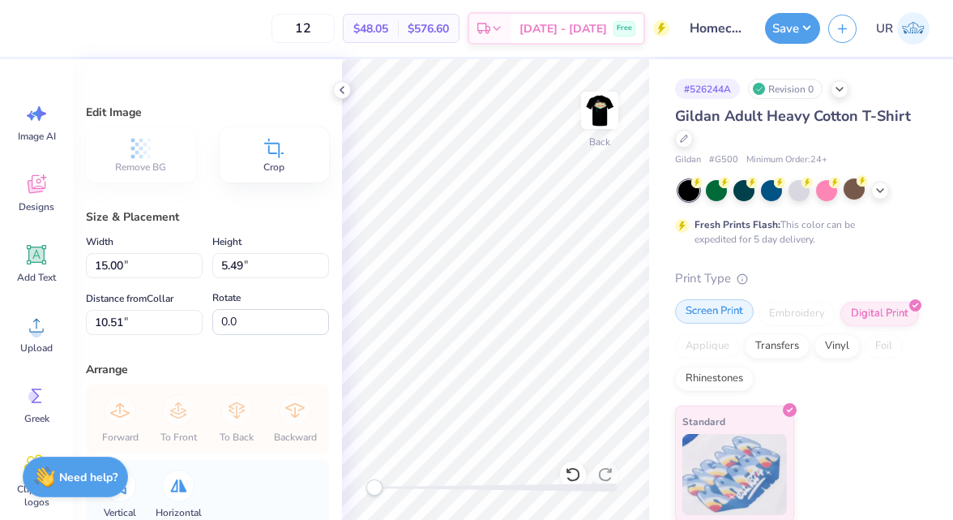
click at [701, 314] on div "Screen Print" at bounding box center [714, 311] width 79 height 24
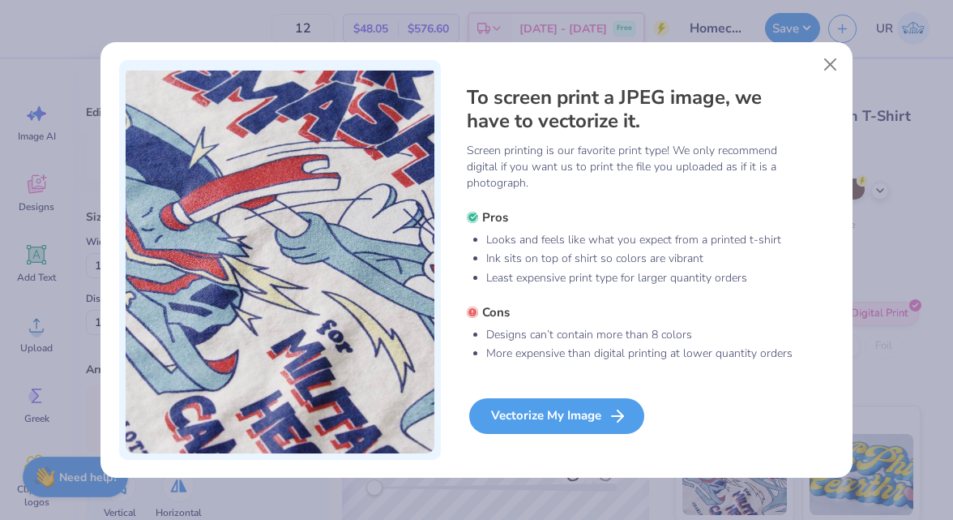
click at [543, 414] on div "Vectorize My Image" at bounding box center [556, 416] width 175 height 36
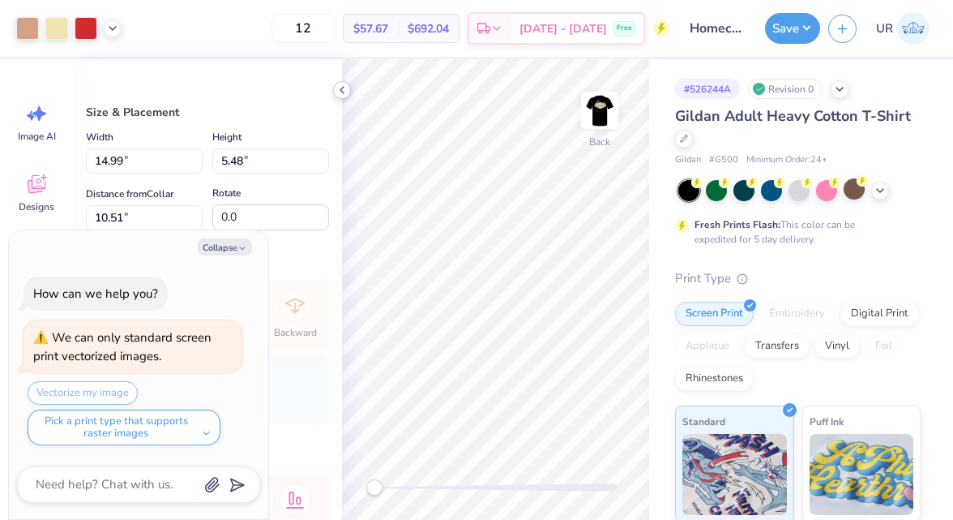
click at [341, 93] on icon at bounding box center [342, 90] width 13 height 13
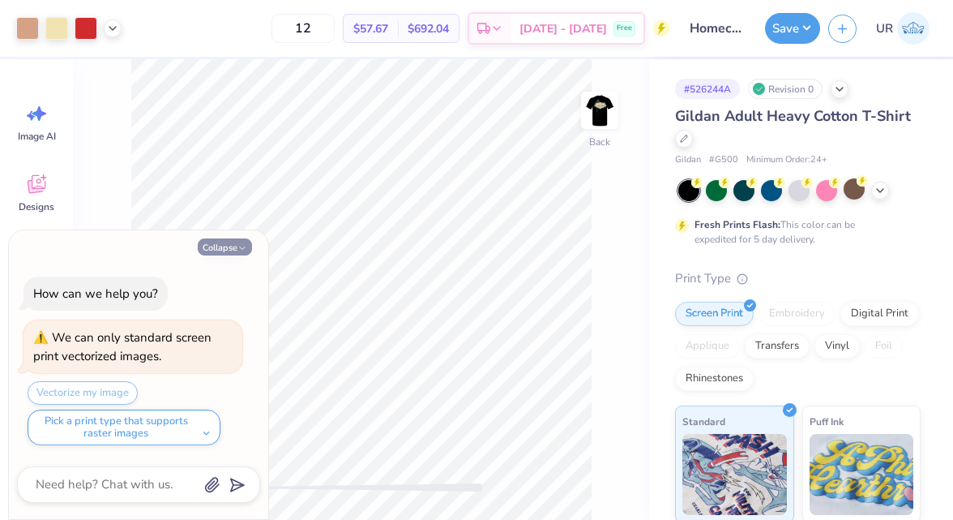
click at [240, 246] on icon "button" at bounding box center [243, 248] width 10 height 10
type textarea "x"
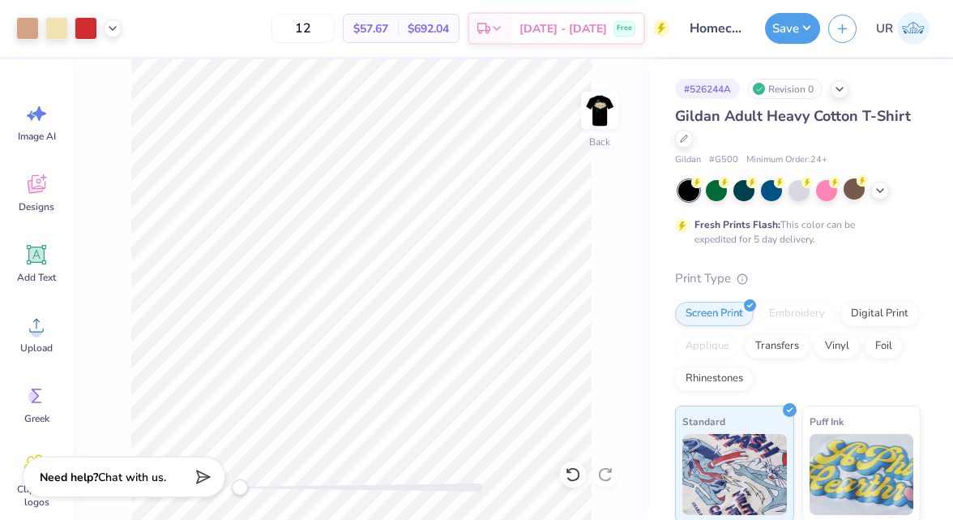
type input "9.02"
type input "3.29"
type input "12.69"
type input "5.21"
type input "1.90"
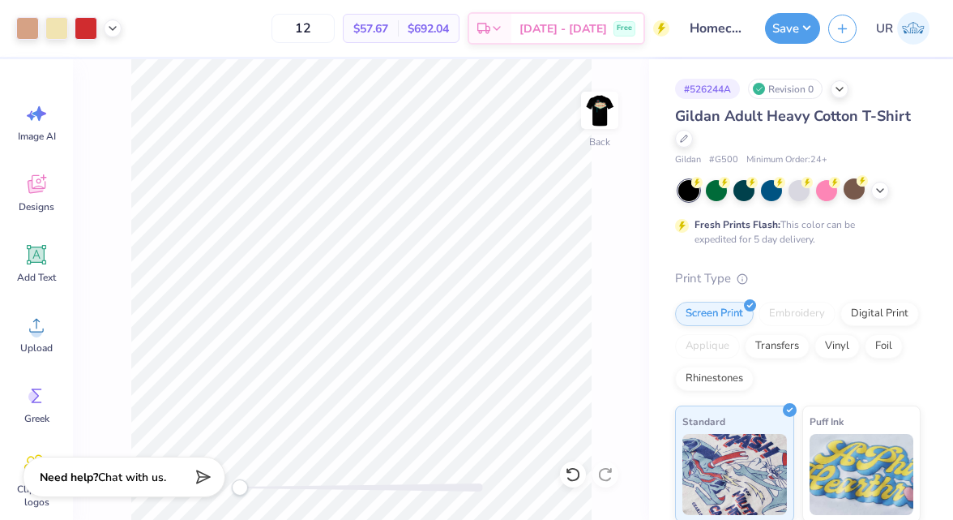
type input "14.09"
click at [606, 107] on img at bounding box center [600, 110] width 65 height 65
click at [56, 30] on div at bounding box center [56, 26] width 23 height 23
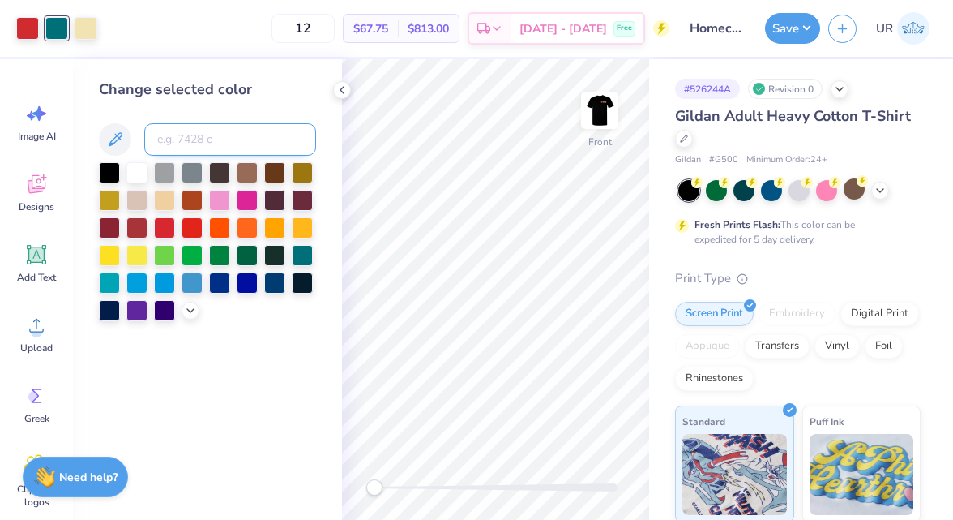
click at [192, 136] on input at bounding box center [230, 139] width 172 height 32
type input "3272"
click at [345, 92] on icon at bounding box center [342, 90] width 13 height 13
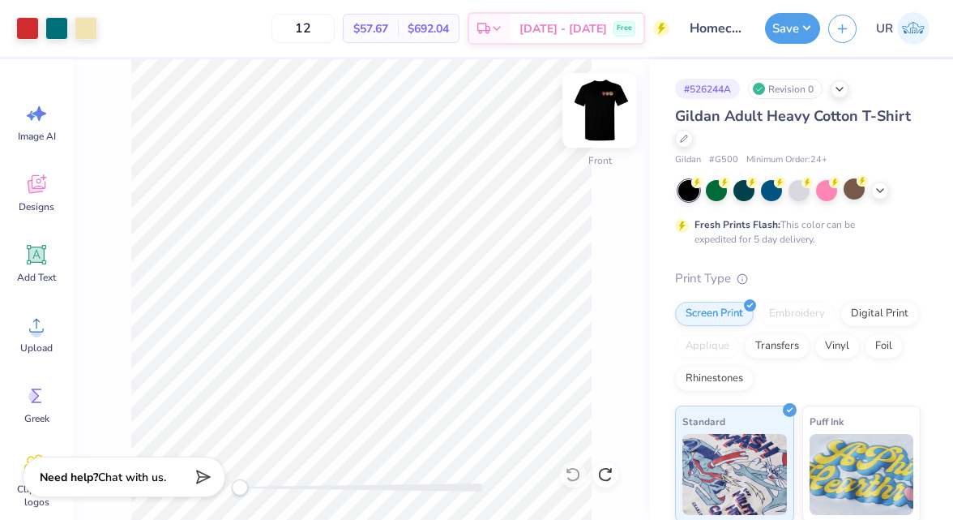
click at [613, 94] on img at bounding box center [600, 110] width 65 height 65
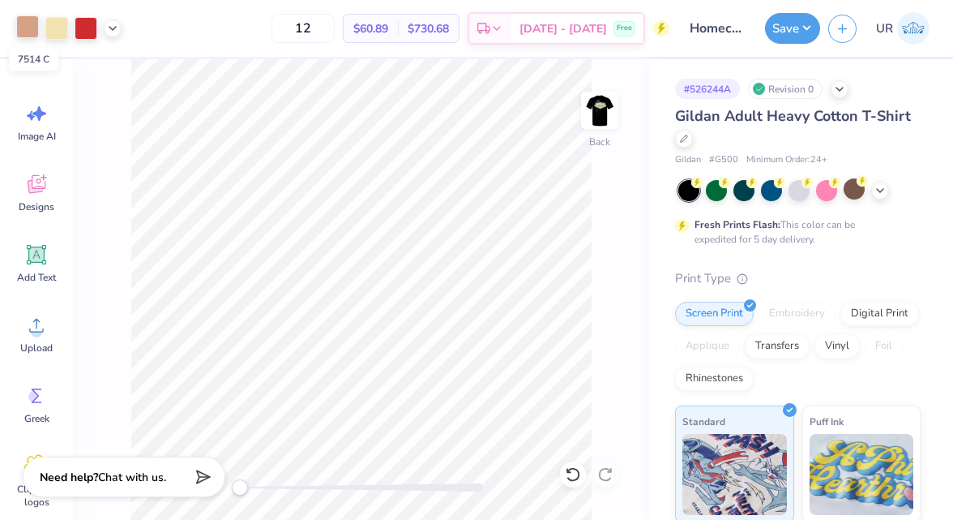
click at [35, 24] on div at bounding box center [27, 26] width 23 height 23
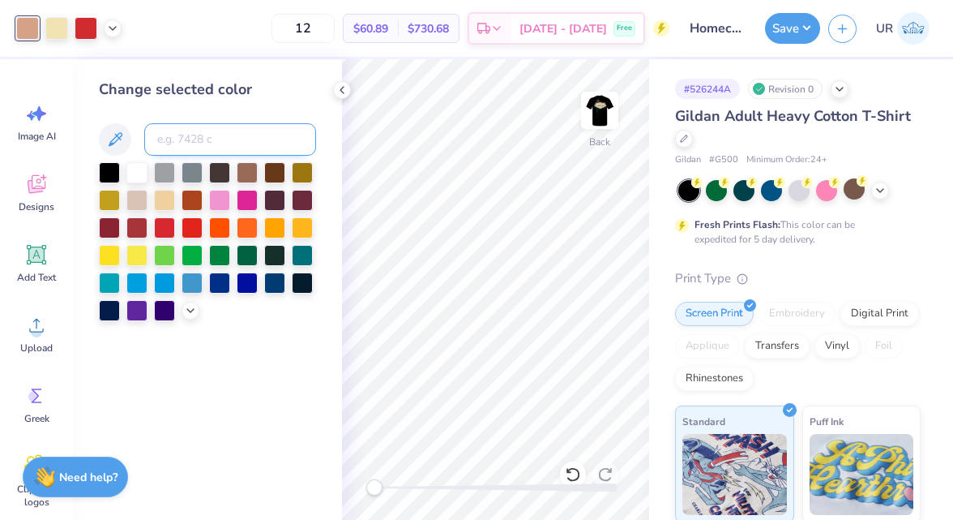
click at [209, 135] on input at bounding box center [230, 139] width 172 height 32
type input "7623"
click at [61, 32] on div at bounding box center [56, 26] width 23 height 23
click at [188, 140] on input at bounding box center [230, 139] width 172 height 32
type input "7623"
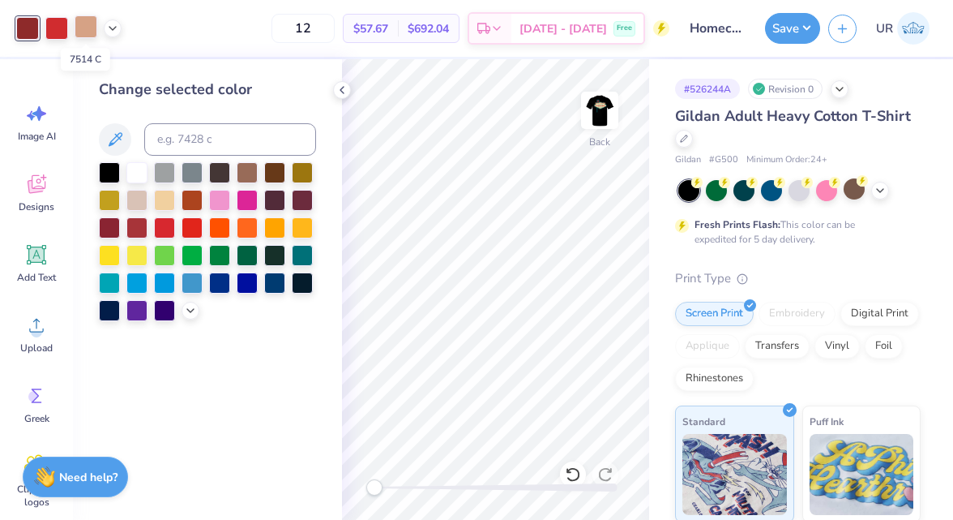
click at [88, 27] on div at bounding box center [86, 26] width 23 height 23
click at [188, 138] on input at bounding box center [230, 139] width 172 height 32
type input "7623"
click at [89, 19] on div at bounding box center [86, 26] width 23 height 23
click at [204, 136] on input at bounding box center [230, 139] width 172 height 32
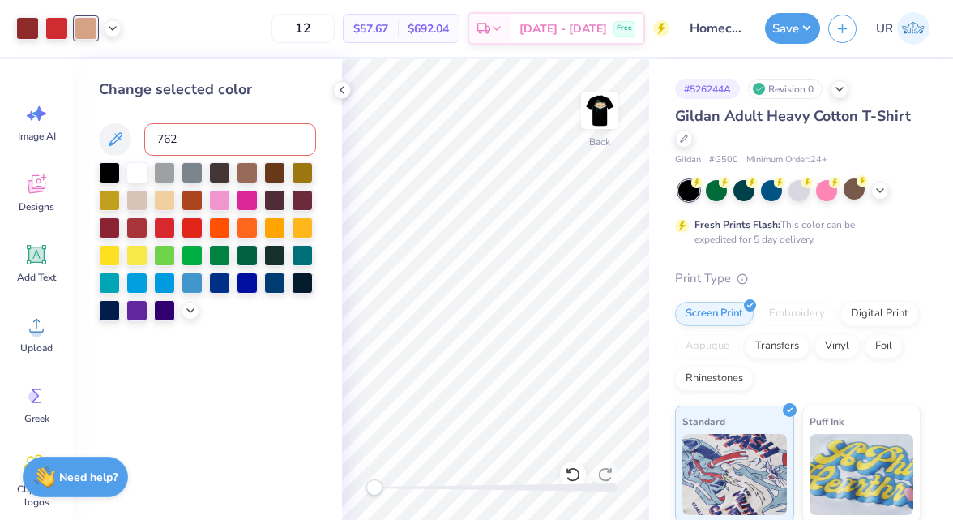
type input "7623"
click at [49, 19] on div at bounding box center [56, 26] width 23 height 23
click at [605, 102] on img at bounding box center [600, 110] width 65 height 65
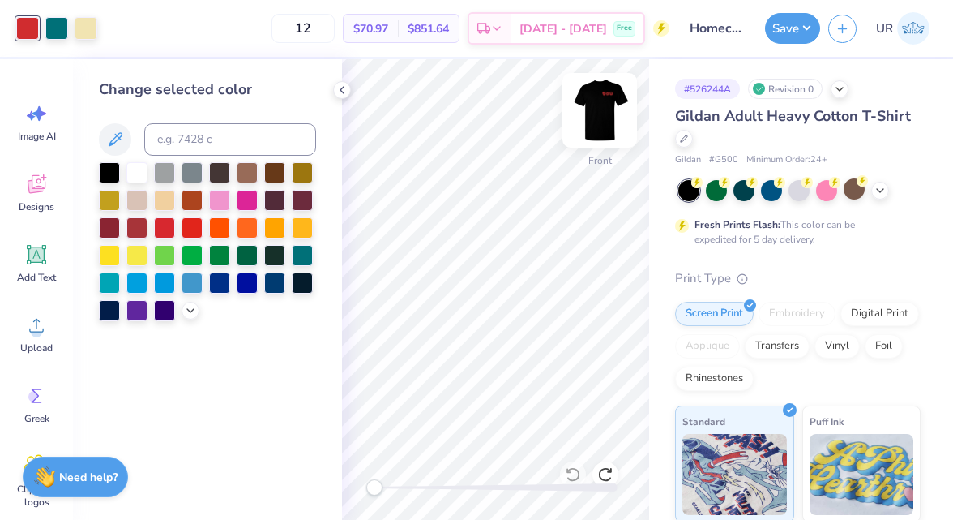
click at [599, 96] on img at bounding box center [600, 110] width 65 height 65
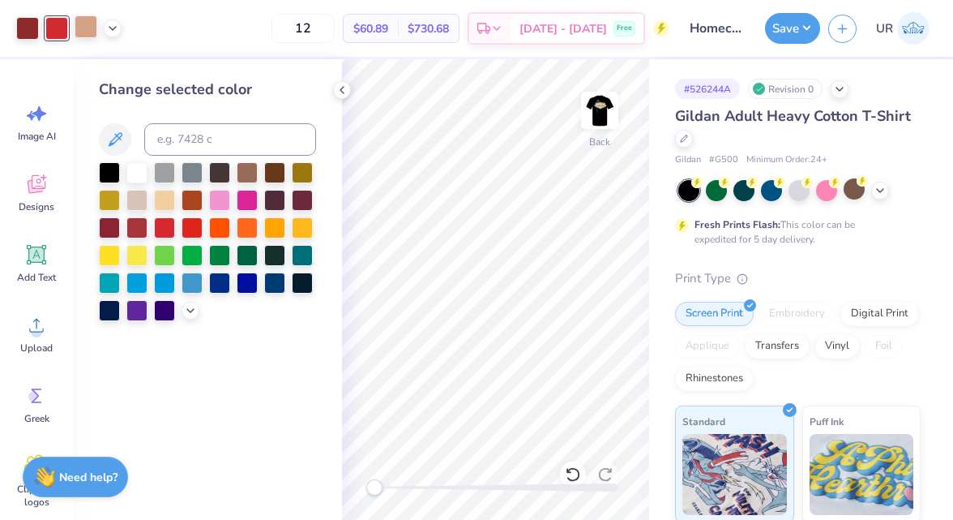
click at [88, 32] on div at bounding box center [86, 26] width 23 height 23
click at [188, 136] on input at bounding box center [230, 139] width 172 height 32
type input "711"
click at [83, 28] on div at bounding box center [86, 26] width 23 height 23
click at [187, 142] on input at bounding box center [230, 139] width 172 height 32
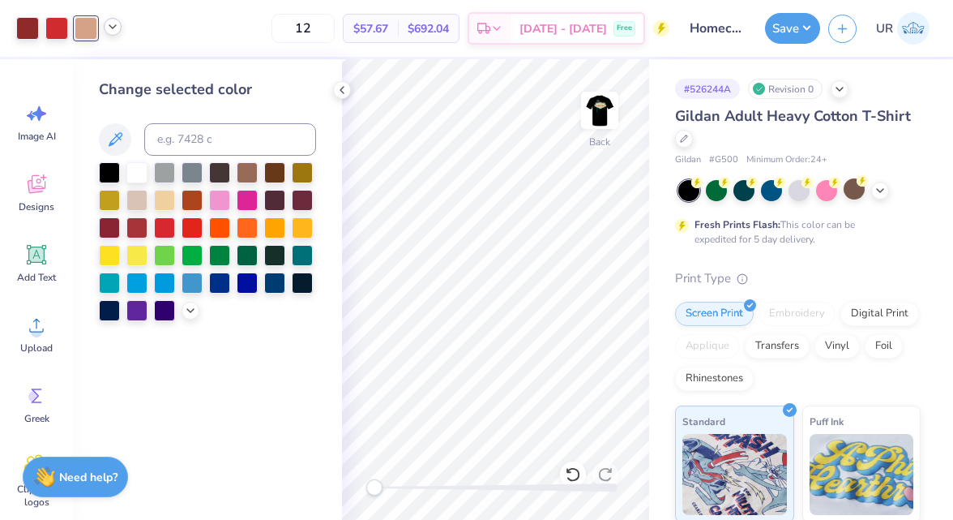
click at [112, 29] on icon at bounding box center [112, 26] width 13 height 13
click at [101, 62] on div at bounding box center [97, 68] width 23 height 23
click at [166, 128] on input at bounding box center [230, 139] width 172 height 32
click at [104, 32] on div at bounding box center [68, 28] width 105 height 23
click at [106, 32] on icon at bounding box center [112, 26] width 13 height 13
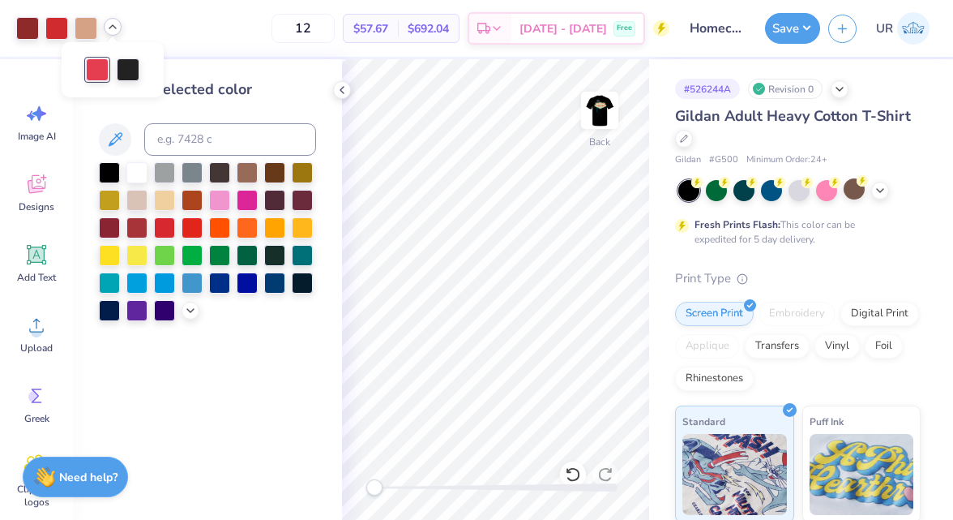
click at [100, 66] on div at bounding box center [97, 69] width 23 height 23
click at [170, 139] on input at bounding box center [230, 139] width 172 height 32
type input "711"
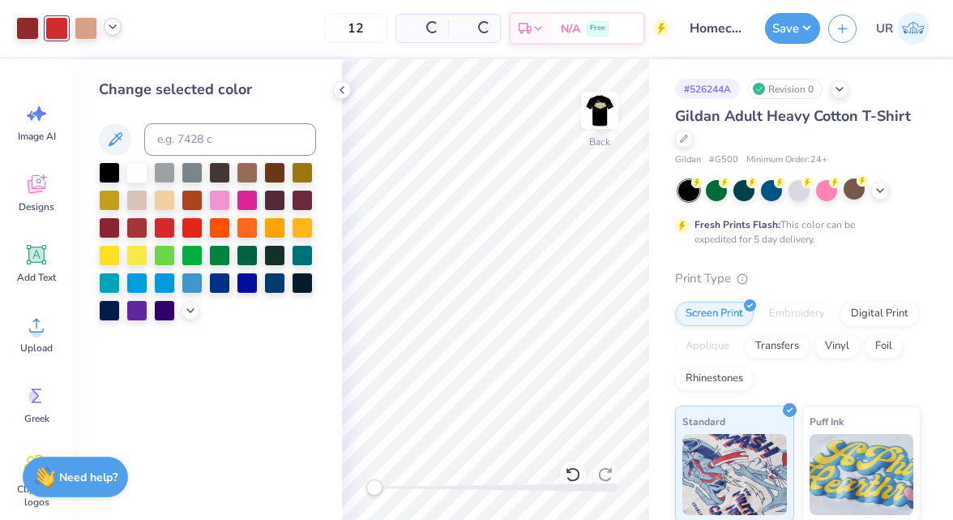
click at [109, 26] on icon at bounding box center [112, 26] width 13 height 13
click at [117, 64] on div at bounding box center [112, 68] width 23 height 23
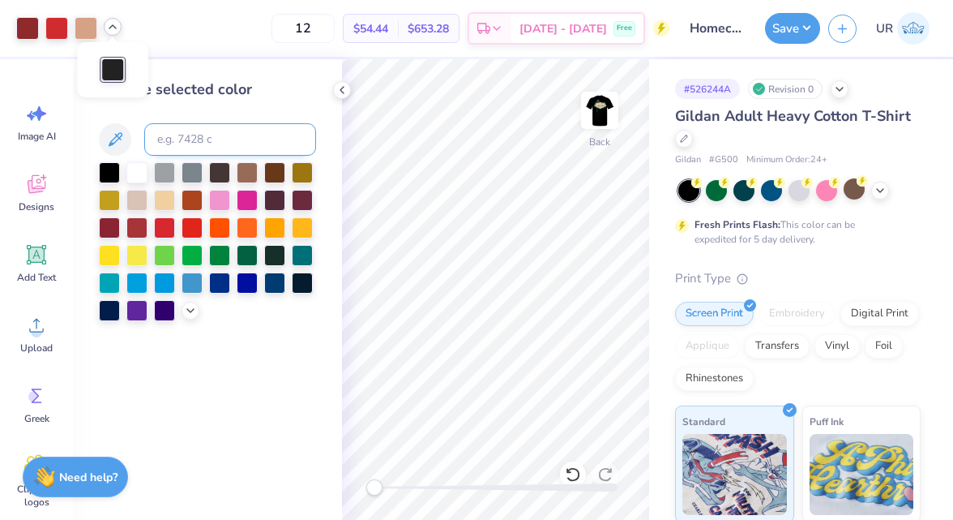
click at [163, 132] on input at bounding box center [230, 139] width 172 height 32
type input "711"
click at [84, 30] on div at bounding box center [86, 26] width 23 height 23
click at [198, 132] on input at bounding box center [230, 139] width 172 height 32
type input "711"
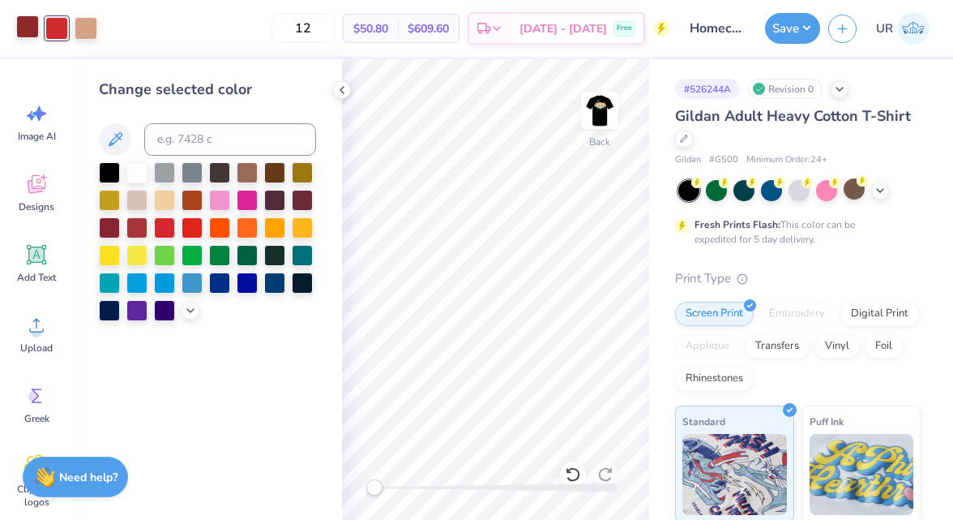
click at [31, 26] on div at bounding box center [27, 26] width 23 height 23
click at [95, 26] on div at bounding box center [86, 26] width 23 height 23
click at [167, 131] on input at bounding box center [230, 139] width 172 height 32
type input "7623"
click at [338, 81] on div "Art colors 12 $50.80 Per Item $609.60 Total Est. Delivery Oct 11 - 14 Free Desi…" at bounding box center [476, 260] width 953 height 520
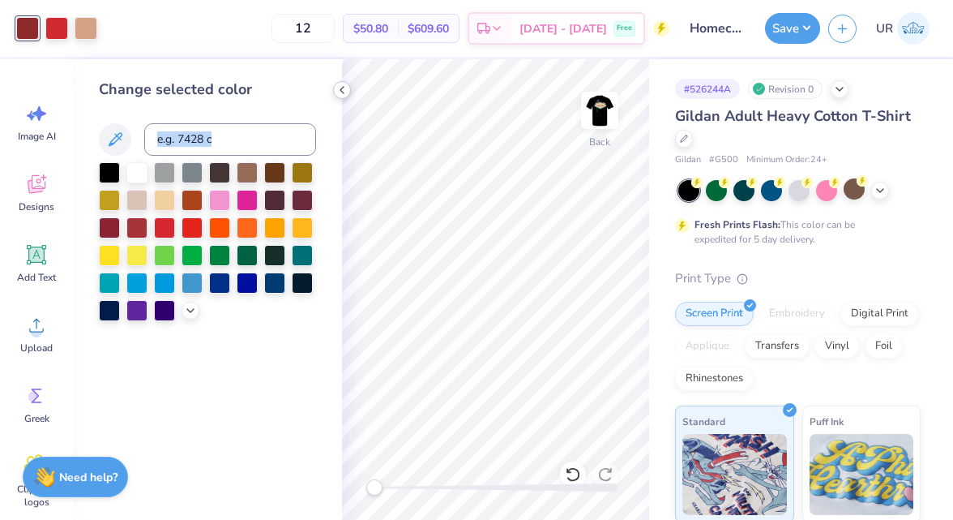
click at [338, 81] on div at bounding box center [342, 90] width 18 height 18
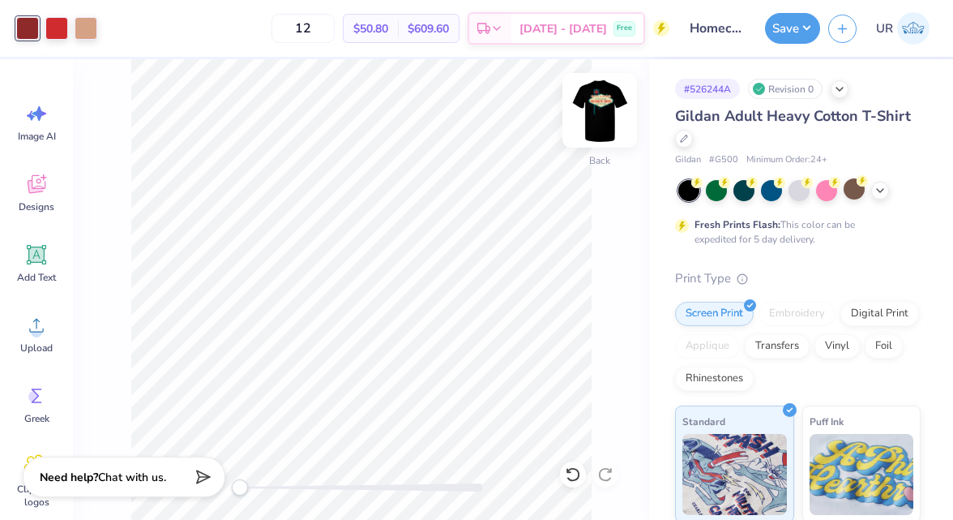
click at [593, 137] on img at bounding box center [600, 110] width 65 height 65
click at [608, 113] on img at bounding box center [600, 110] width 65 height 65
click at [22, 38] on div at bounding box center [27, 26] width 23 height 23
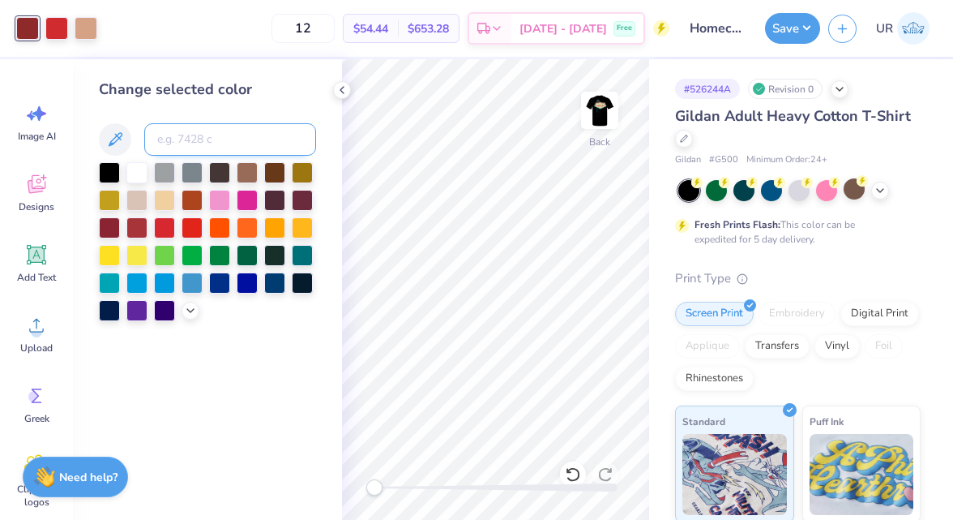
click at [205, 147] on input at bounding box center [230, 139] width 172 height 32
type input "7514"
click at [345, 85] on icon at bounding box center [342, 90] width 13 height 13
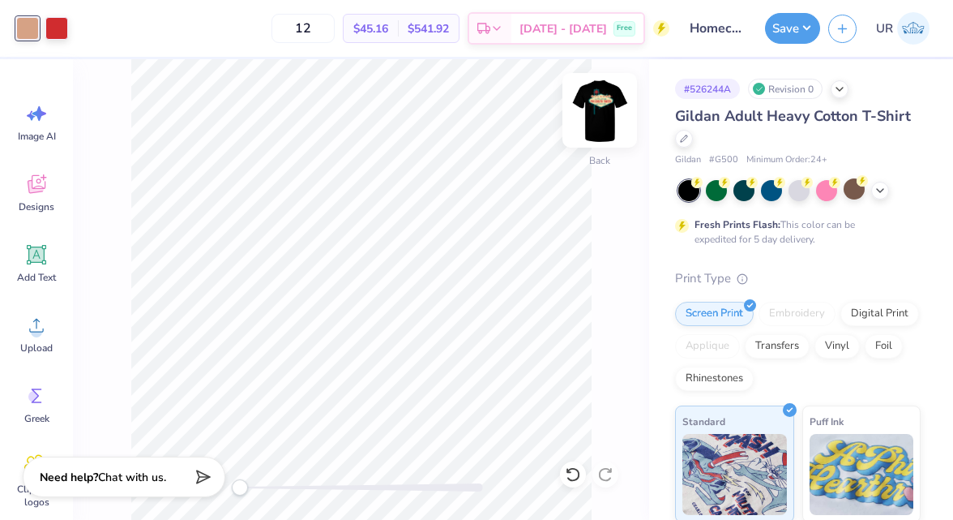
click at [606, 103] on img at bounding box center [600, 110] width 65 height 65
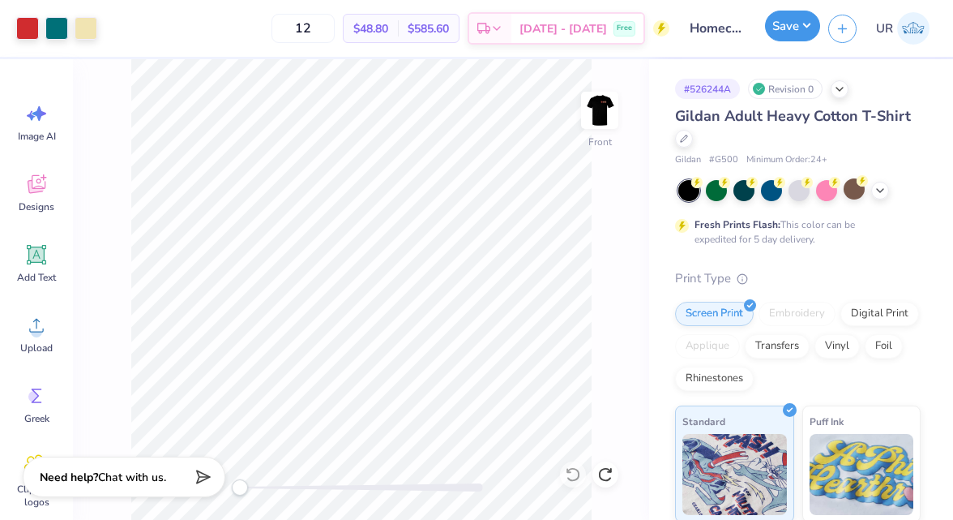
click at [785, 26] on button "Save" at bounding box center [792, 26] width 55 height 31
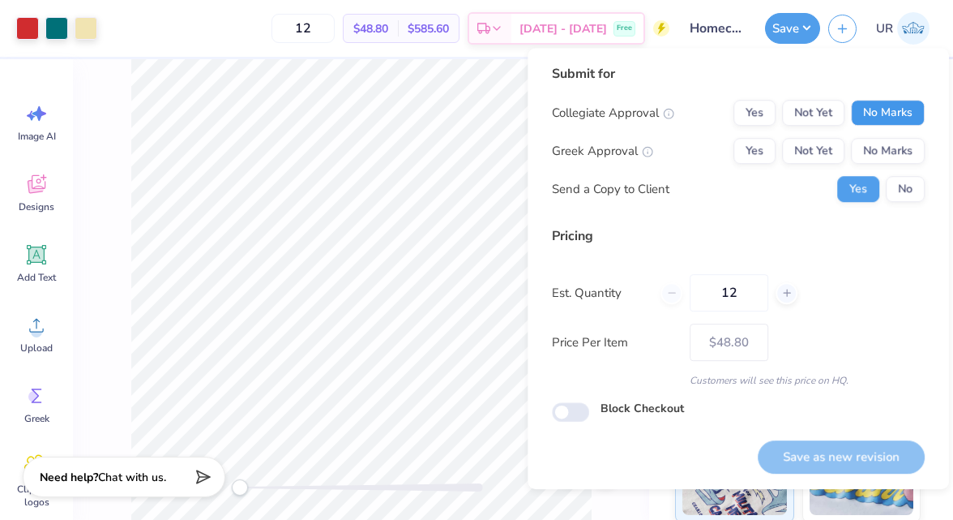
click at [880, 117] on button "No Marks" at bounding box center [888, 113] width 74 height 26
click at [757, 148] on button "Yes" at bounding box center [755, 151] width 42 height 26
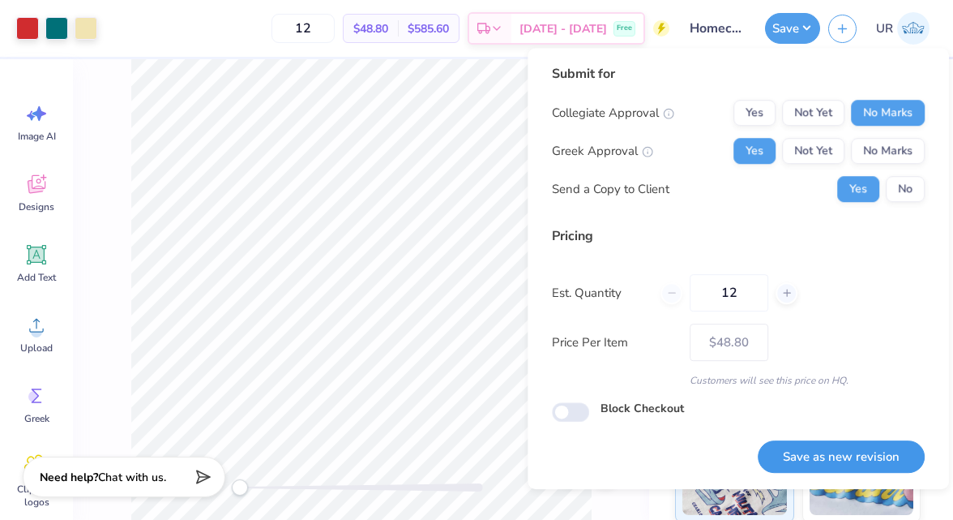
click at [842, 456] on button "Save as new revision" at bounding box center [841, 456] width 167 height 33
click at [842, 456] on div "Save as new revision" at bounding box center [841, 456] width 167 height 33
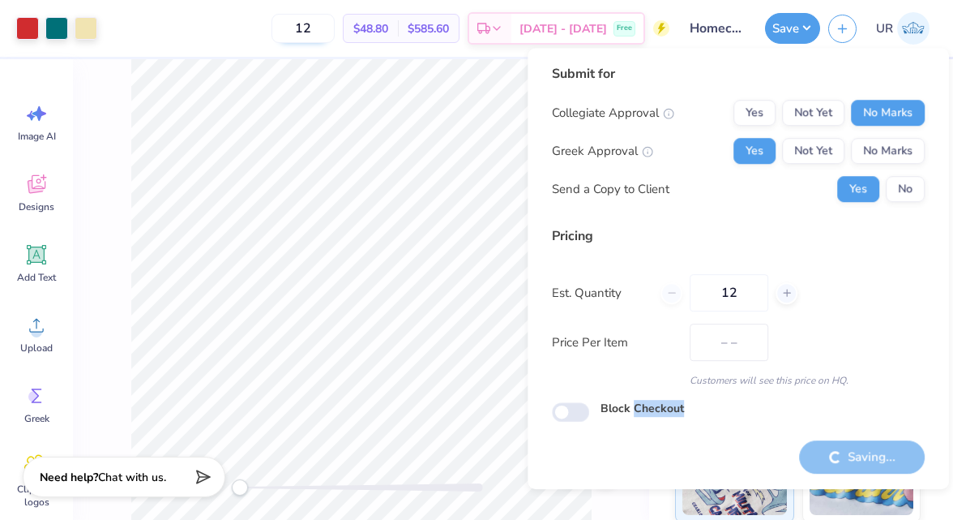
type input "$48.80"
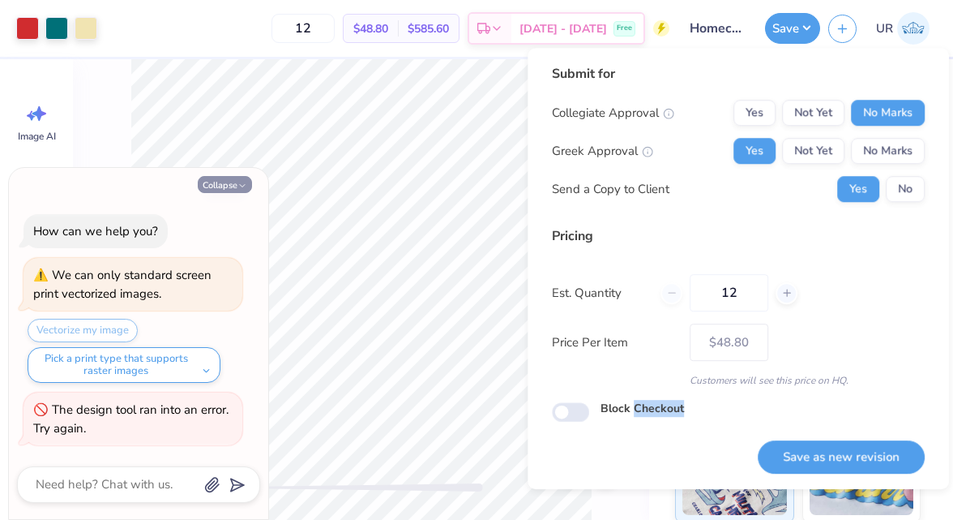
click at [235, 182] on button "Collapse" at bounding box center [225, 184] width 54 height 17
type textarea "x"
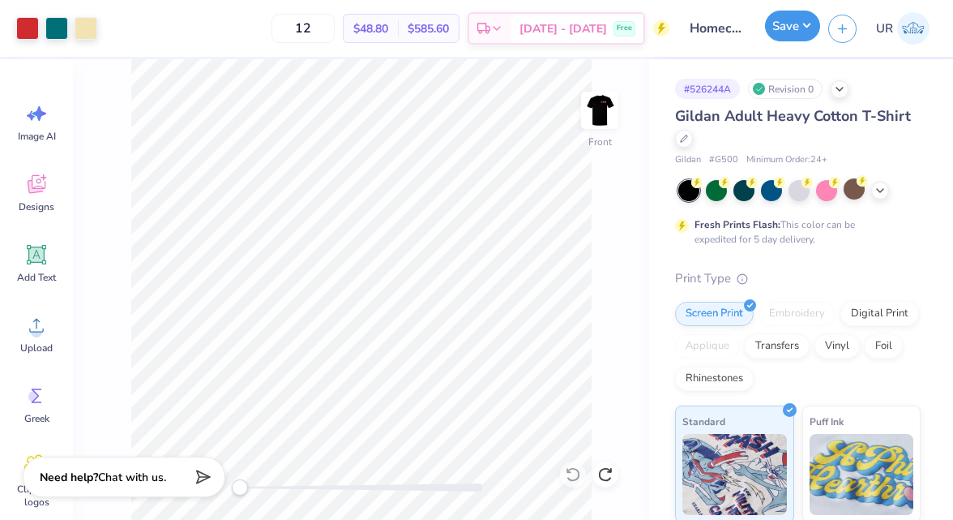
click at [802, 26] on button "Save" at bounding box center [792, 26] width 55 height 31
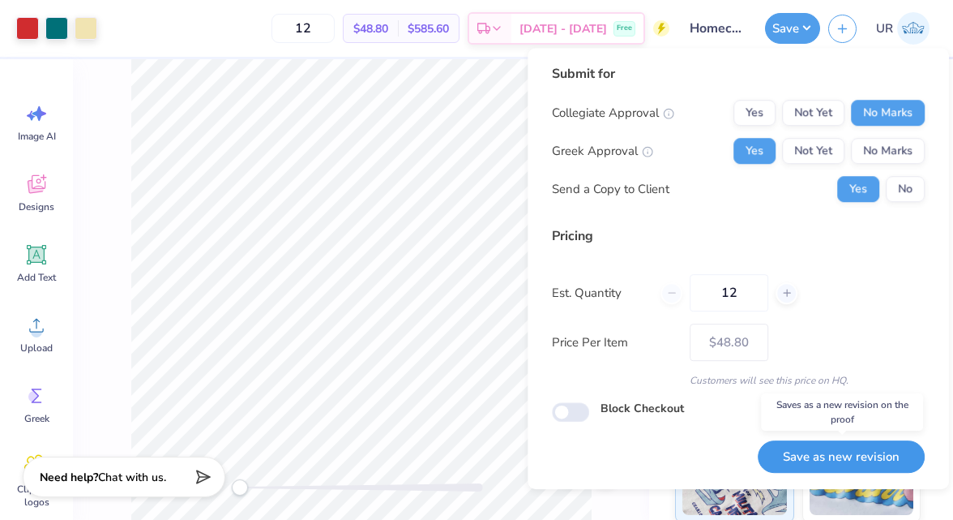
click at [803, 455] on button "Save as new revision" at bounding box center [841, 456] width 167 height 33
type input "$48.80"
